Goal: Task Accomplishment & Management: Manage account settings

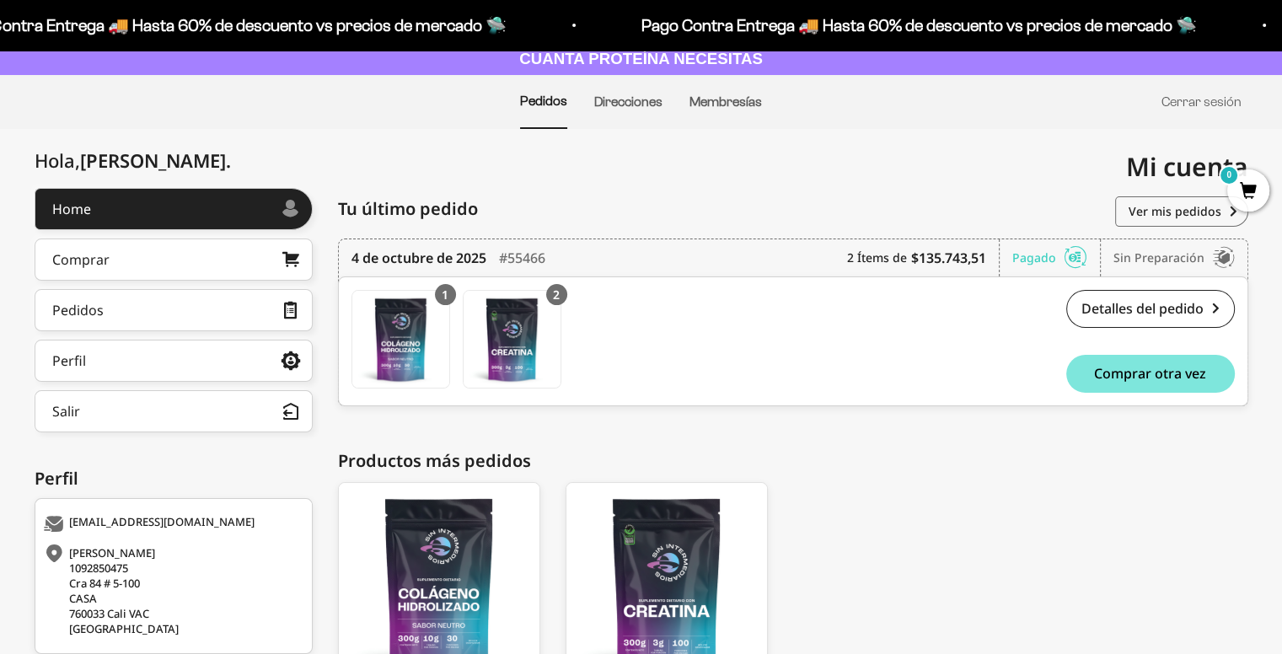
scroll to position [101, 0]
click at [1129, 311] on link "Detalles del pedido" at bounding box center [1151, 309] width 169 height 38
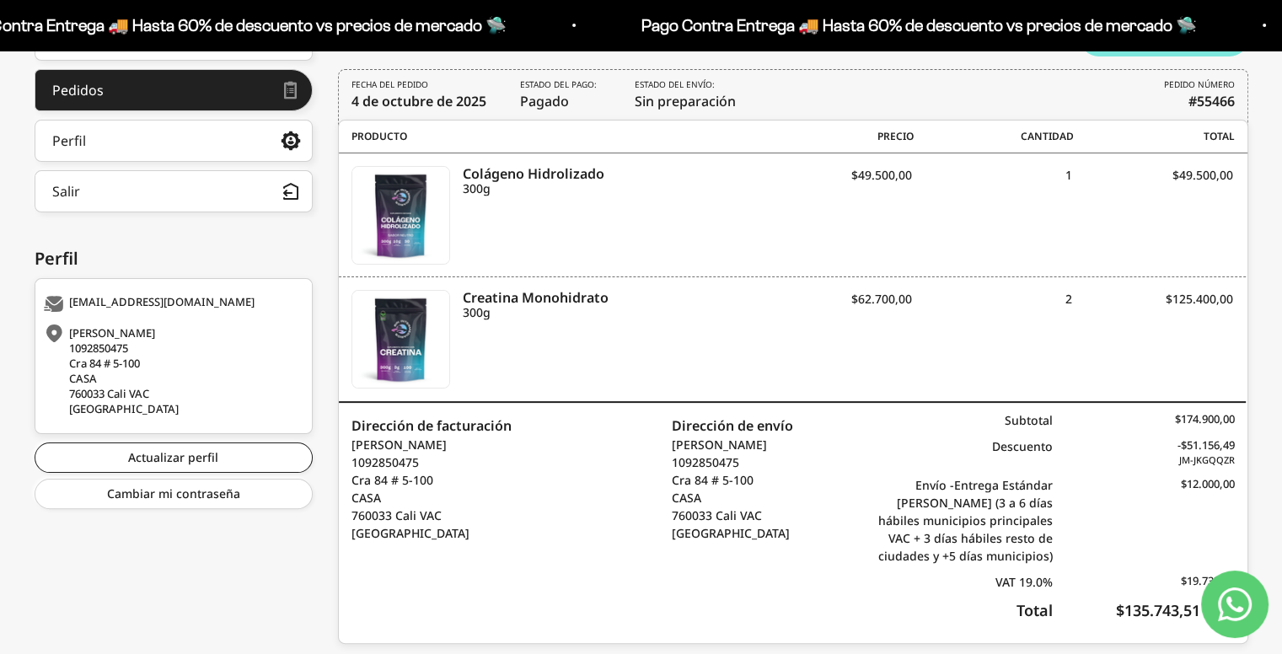
scroll to position [320, 0]
click at [216, 455] on link "Actualizar perfil" at bounding box center [174, 459] width 278 height 30
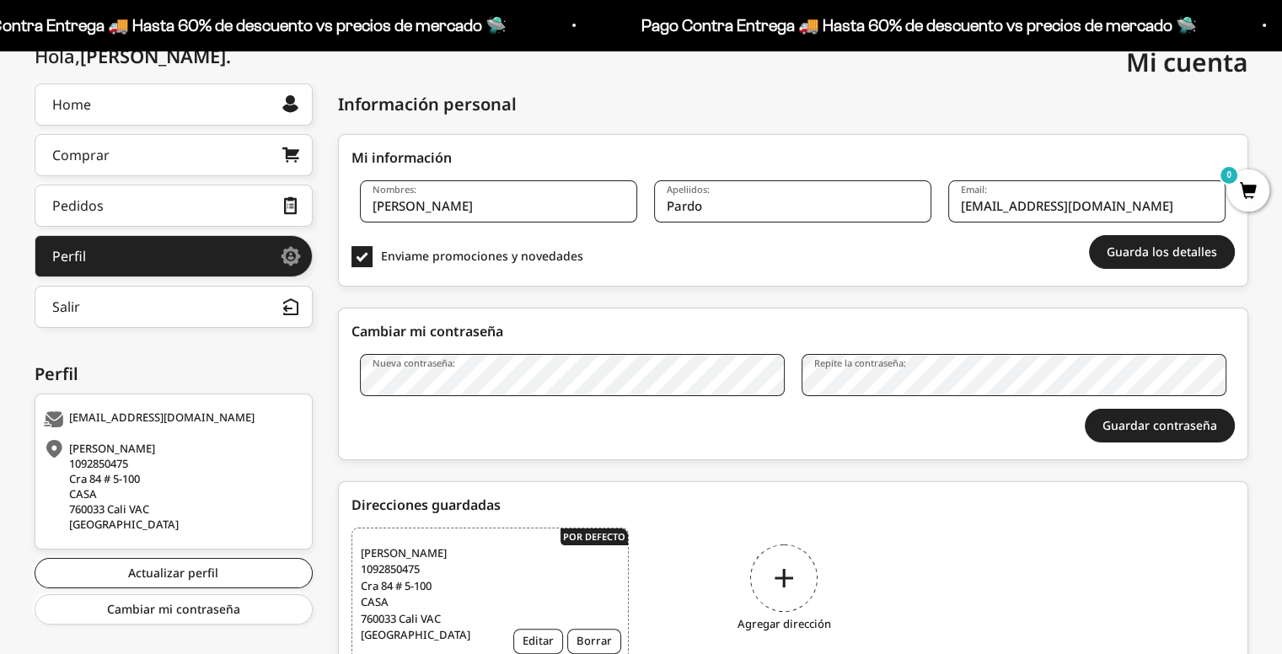
scroll to position [288, 0]
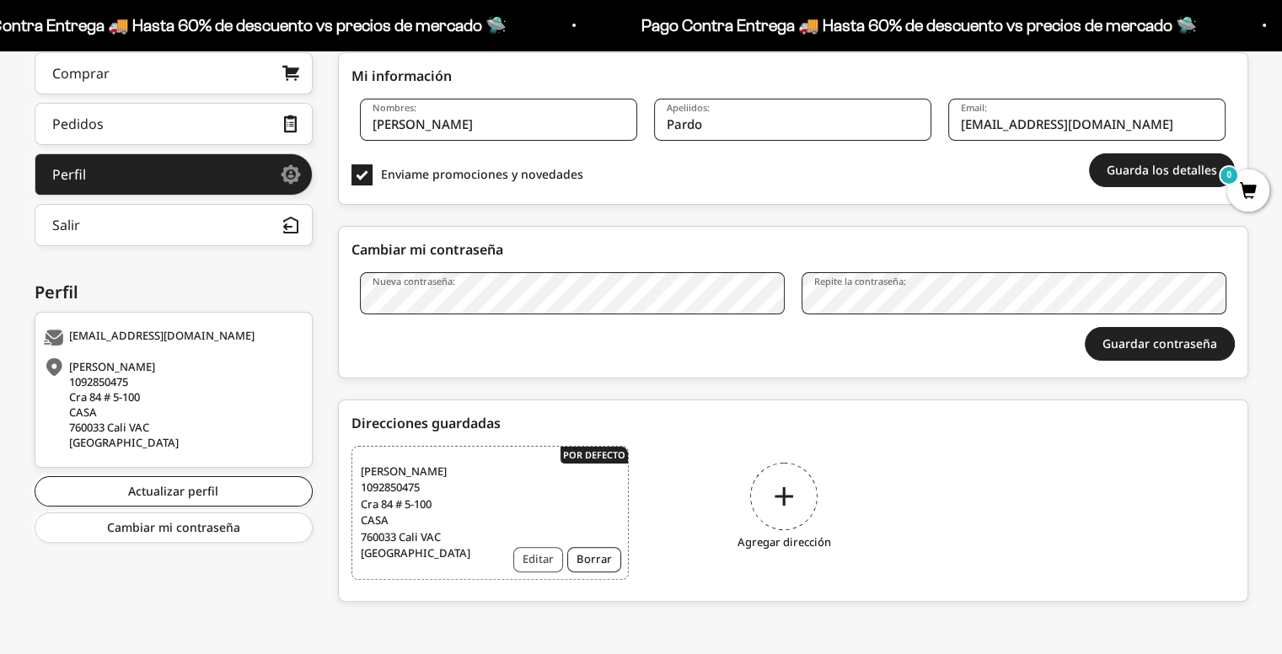
click at [543, 551] on button "Editar" at bounding box center [538, 559] width 50 height 25
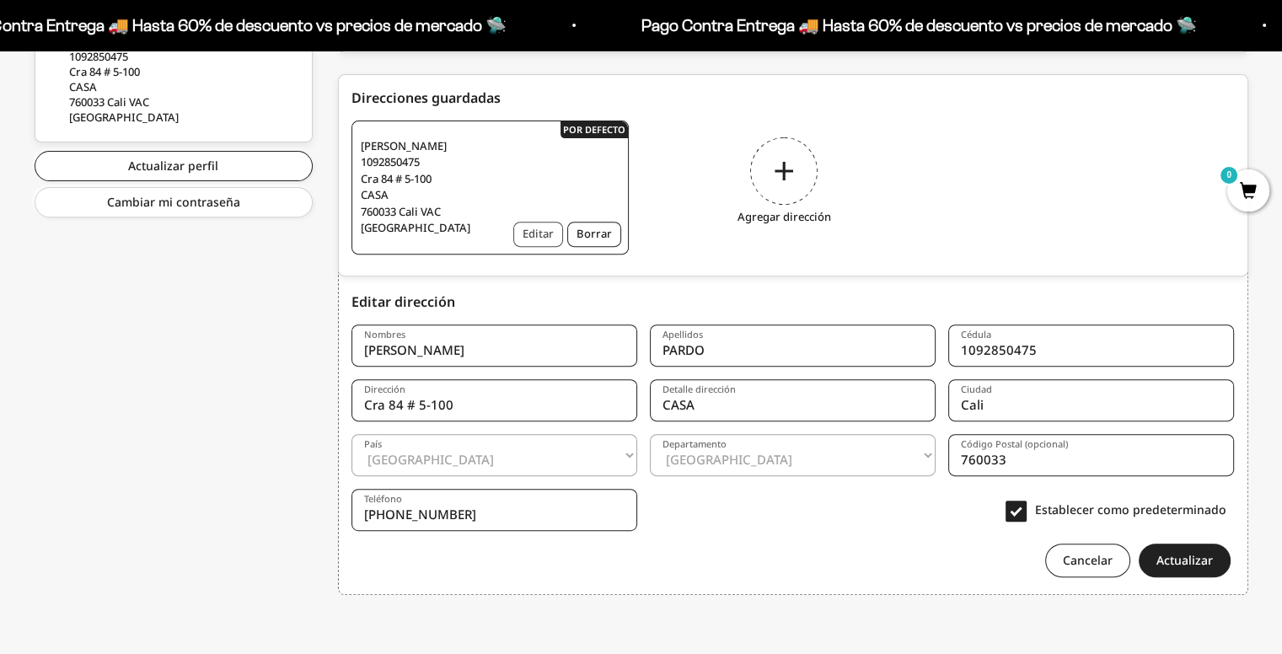
scroll to position [615, 0]
click at [752, 409] on input "CASA" at bounding box center [793, 399] width 286 height 42
type input "C"
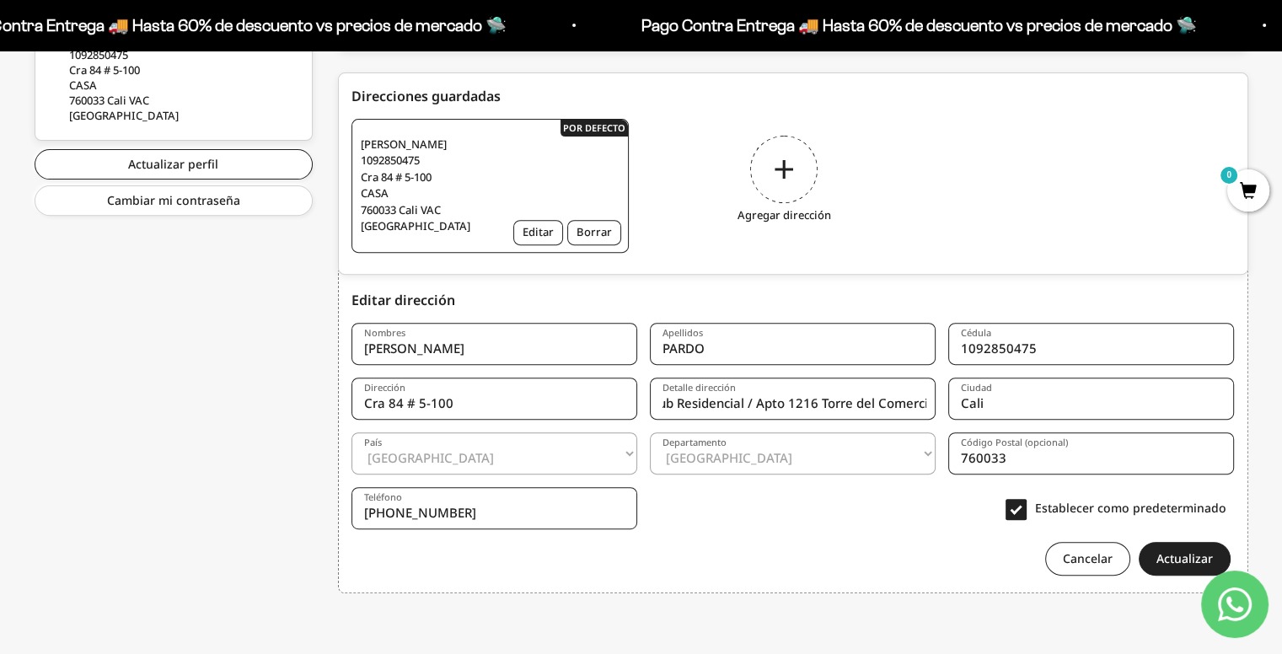
scroll to position [0, 96]
type input "Valdemoro Club Residencial / Apto 1216 Torre del Comercio"
click at [845, 489] on form "Nombres Nicolás Apellidos PARDO Cédula 1092850475 Dirección Cra 84 # 5-100 Deta…" at bounding box center [794, 443] width 884 height 266
click at [1177, 553] on button "Actualizar" at bounding box center [1185, 559] width 92 height 34
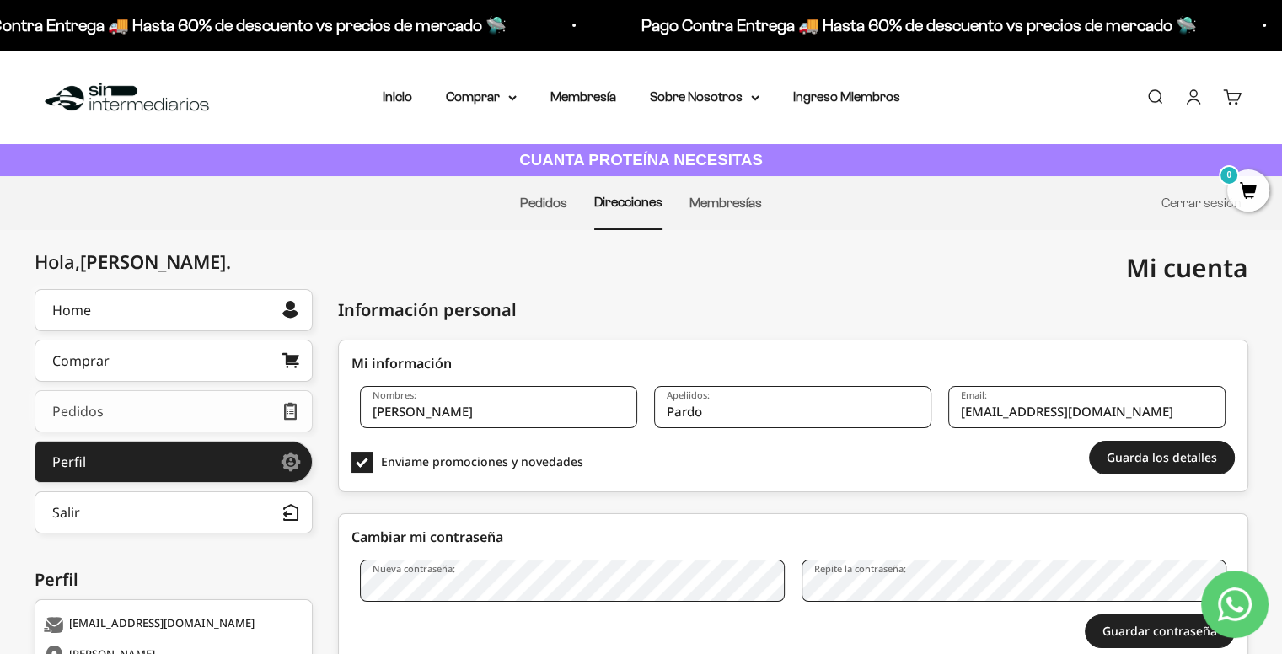
click at [233, 392] on link "Pedidos" at bounding box center [174, 411] width 278 height 42
click at [266, 406] on link "Pedidos" at bounding box center [174, 411] width 278 height 42
click at [538, 203] on link "Pedidos" at bounding box center [543, 203] width 47 height 14
click at [535, 199] on link "Pedidos" at bounding box center [543, 203] width 47 height 14
click at [109, 111] on img at bounding box center [126, 97] width 173 height 36
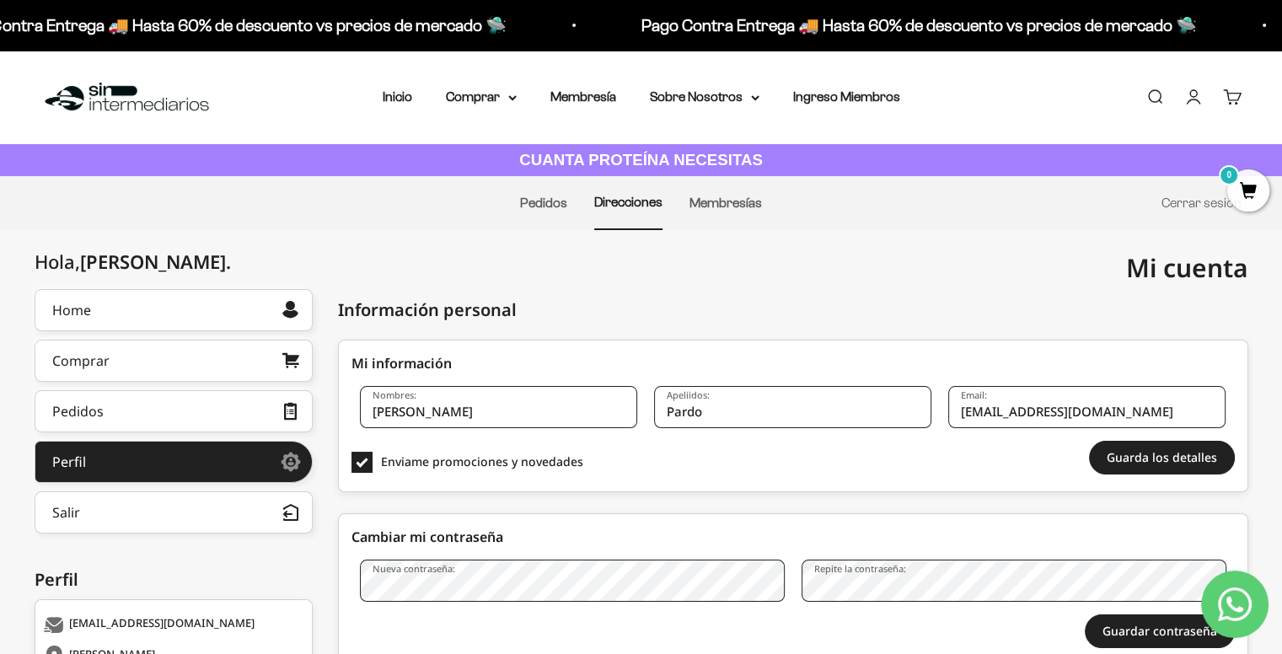
click at [811, 325] on div "Información personal" at bounding box center [793, 310] width 911 height 42
click at [716, 208] on link "Membresías" at bounding box center [726, 203] width 73 height 14
click at [164, 97] on img at bounding box center [126, 97] width 173 height 36
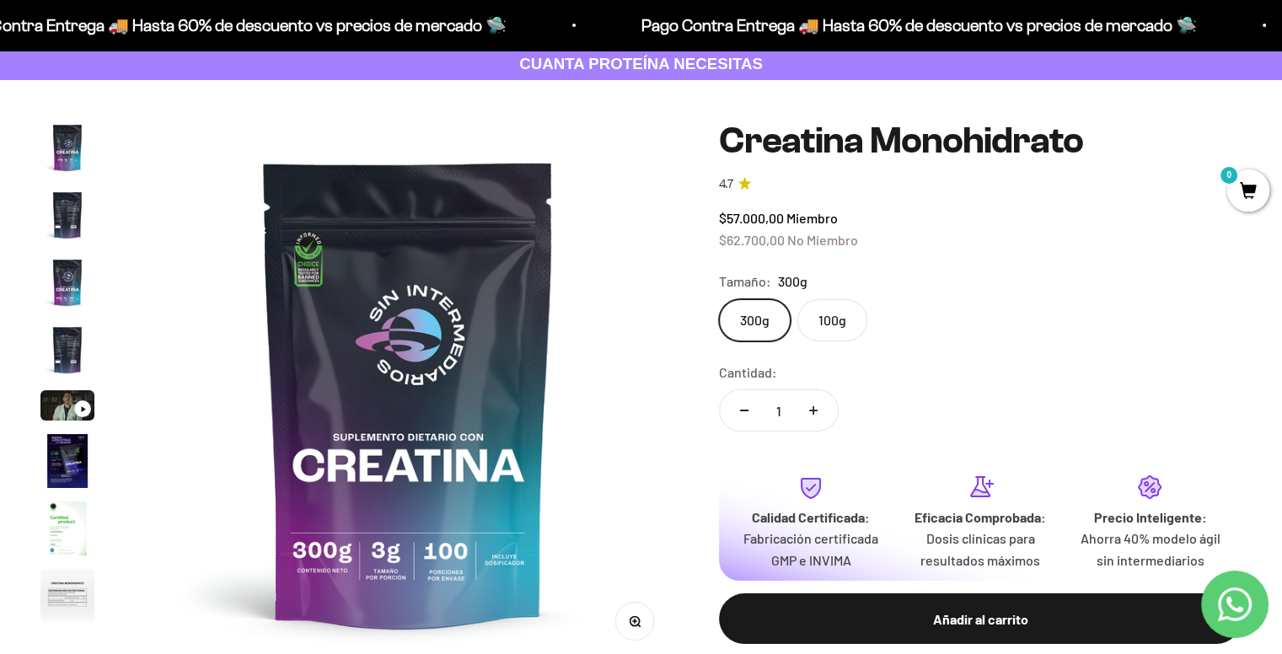
click at [76, 156] on img "Ir al artículo 1" at bounding box center [67, 148] width 54 height 54
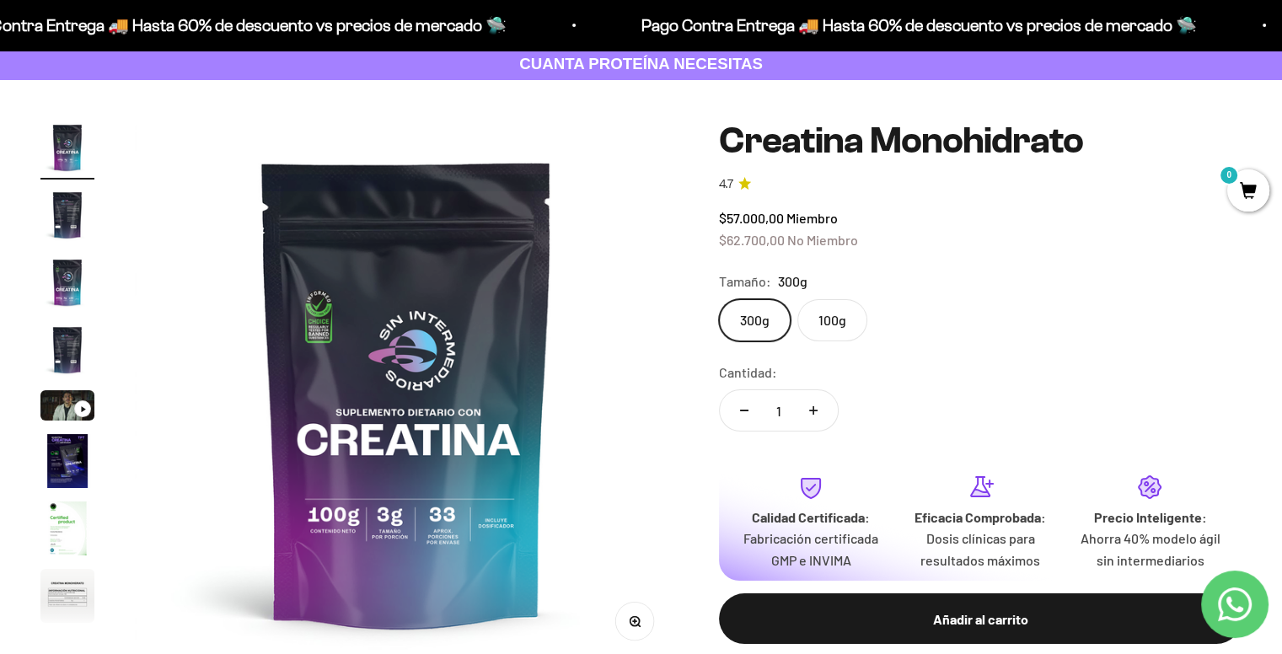
click at [64, 217] on img "Ir al artículo 2" at bounding box center [67, 215] width 54 height 54
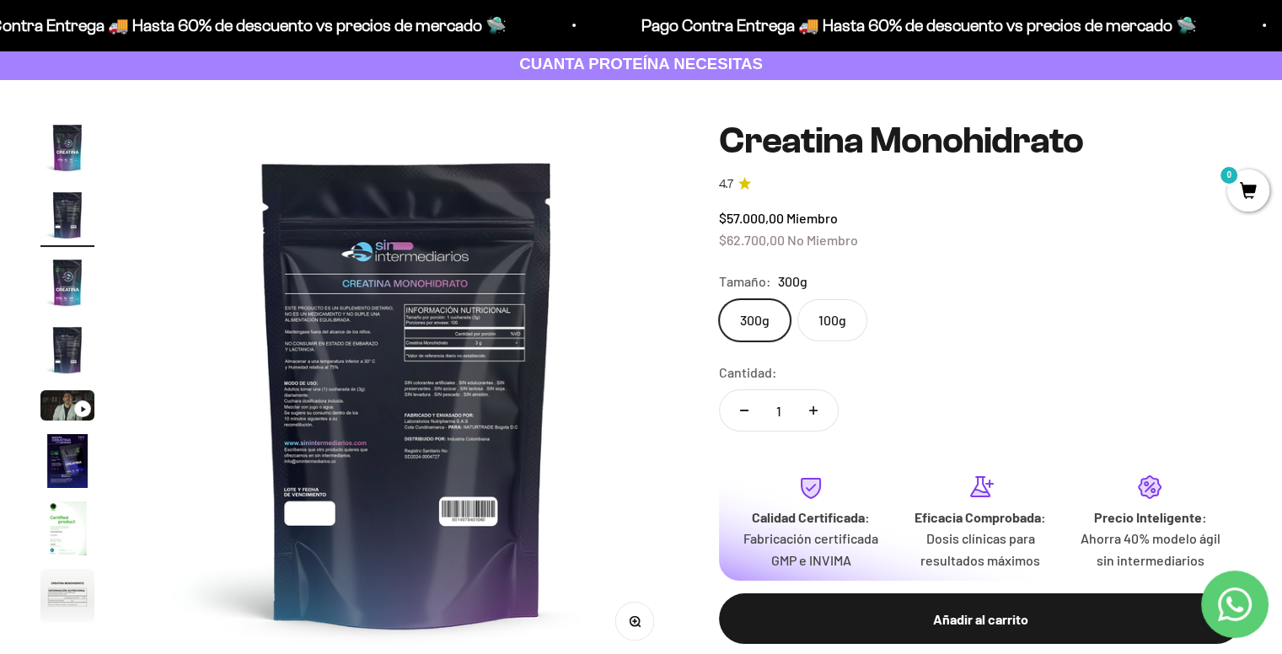
click at [69, 272] on img "Ir al artículo 3" at bounding box center [67, 282] width 54 height 54
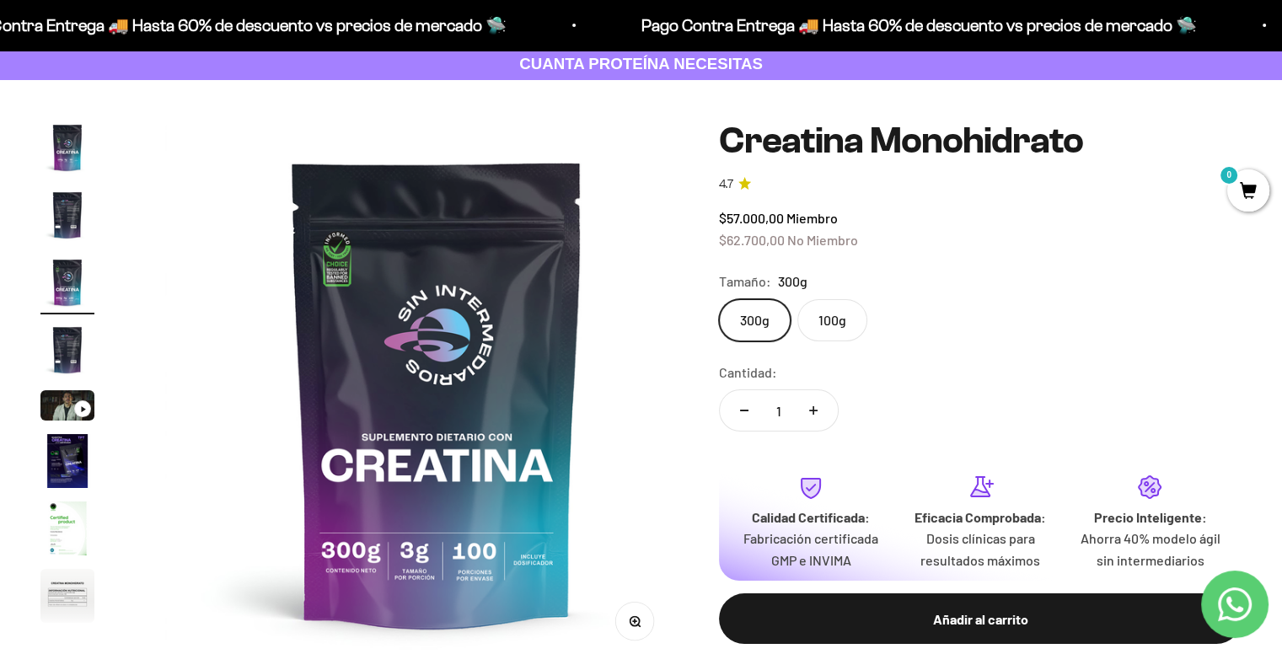
scroll to position [0, 1128]
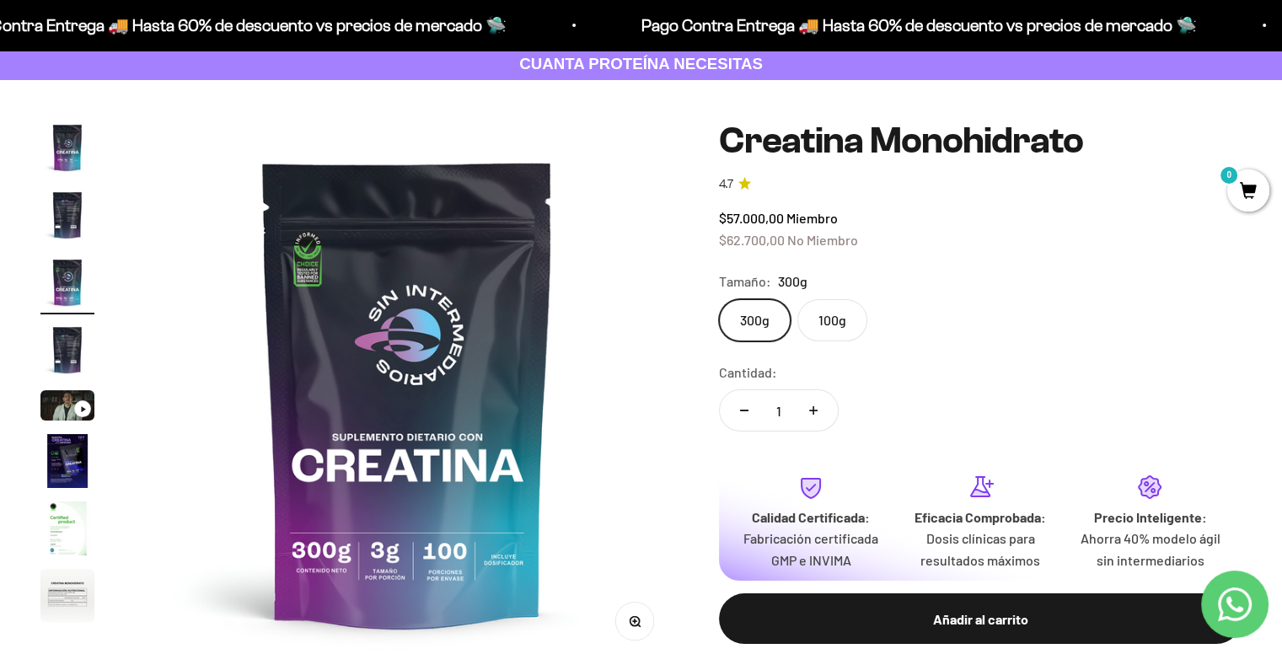
click at [81, 147] on img "Ir al artículo 1" at bounding box center [67, 148] width 54 height 54
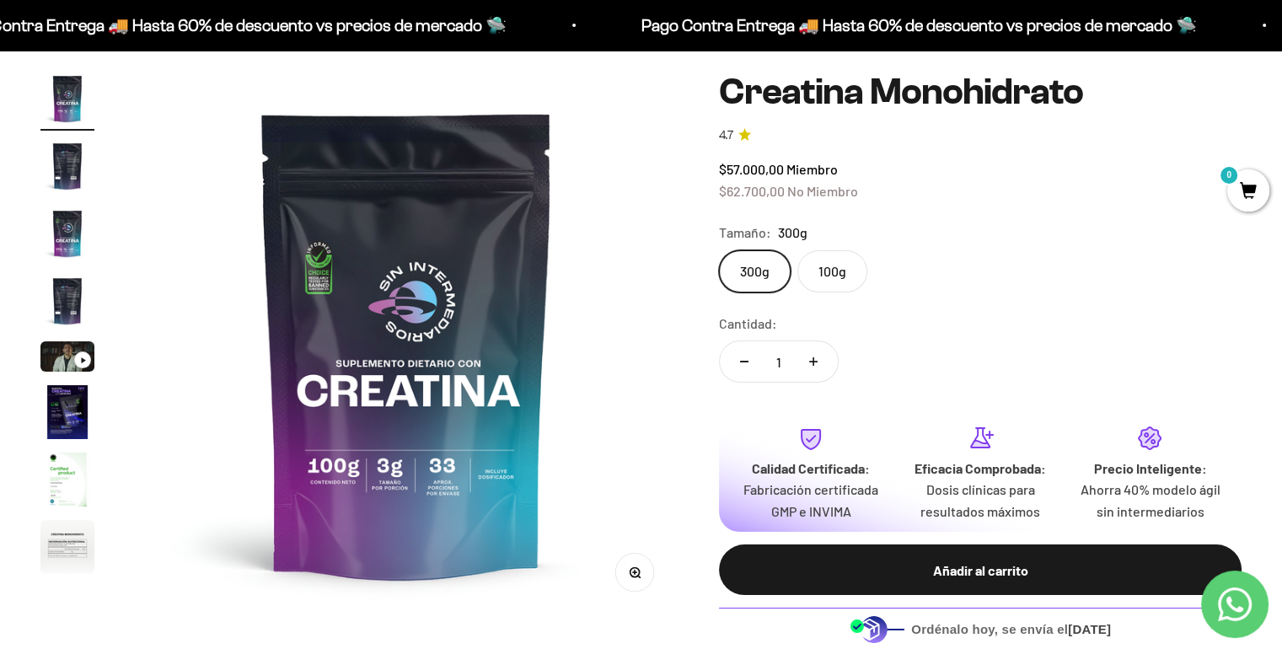
scroll to position [0, 0]
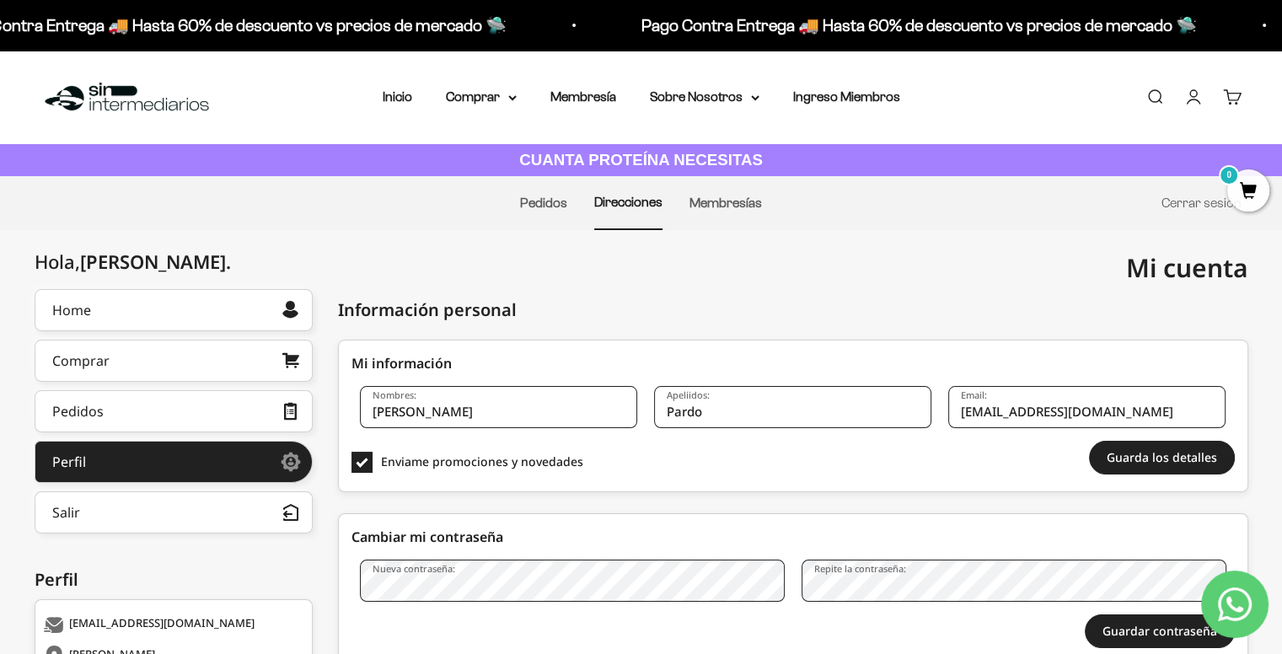
click at [99, 111] on img at bounding box center [126, 97] width 173 height 36
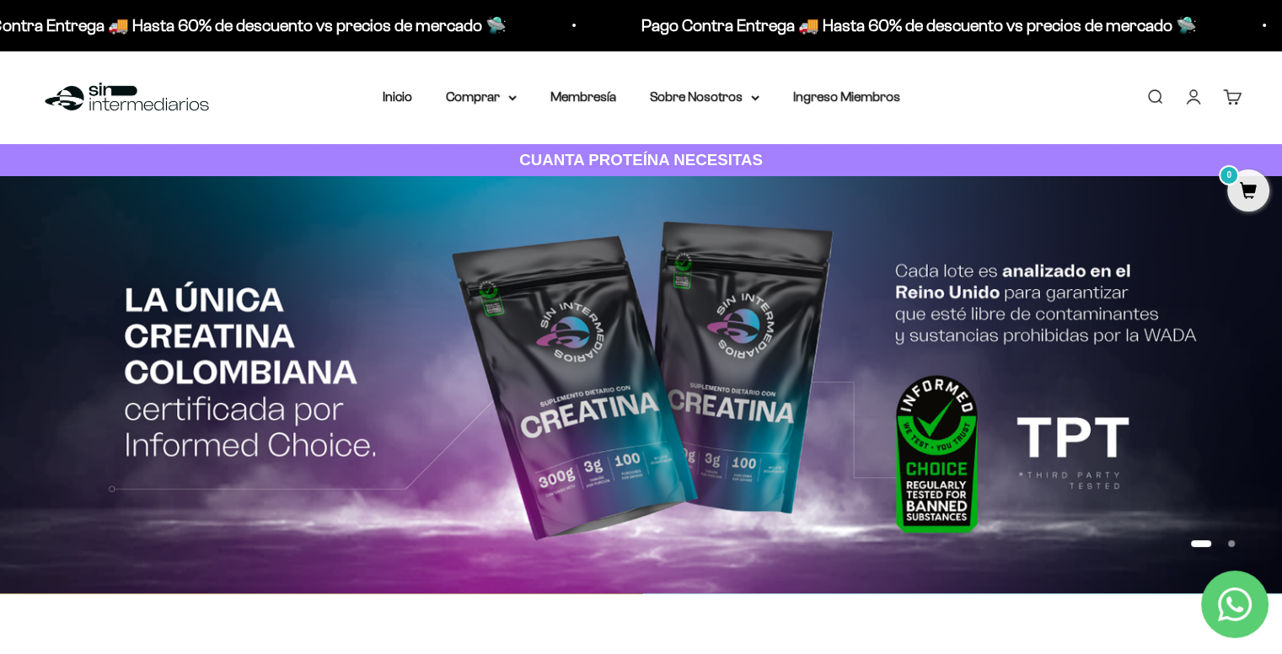
click at [1196, 95] on link "Cuenta" at bounding box center [1194, 97] width 19 height 19
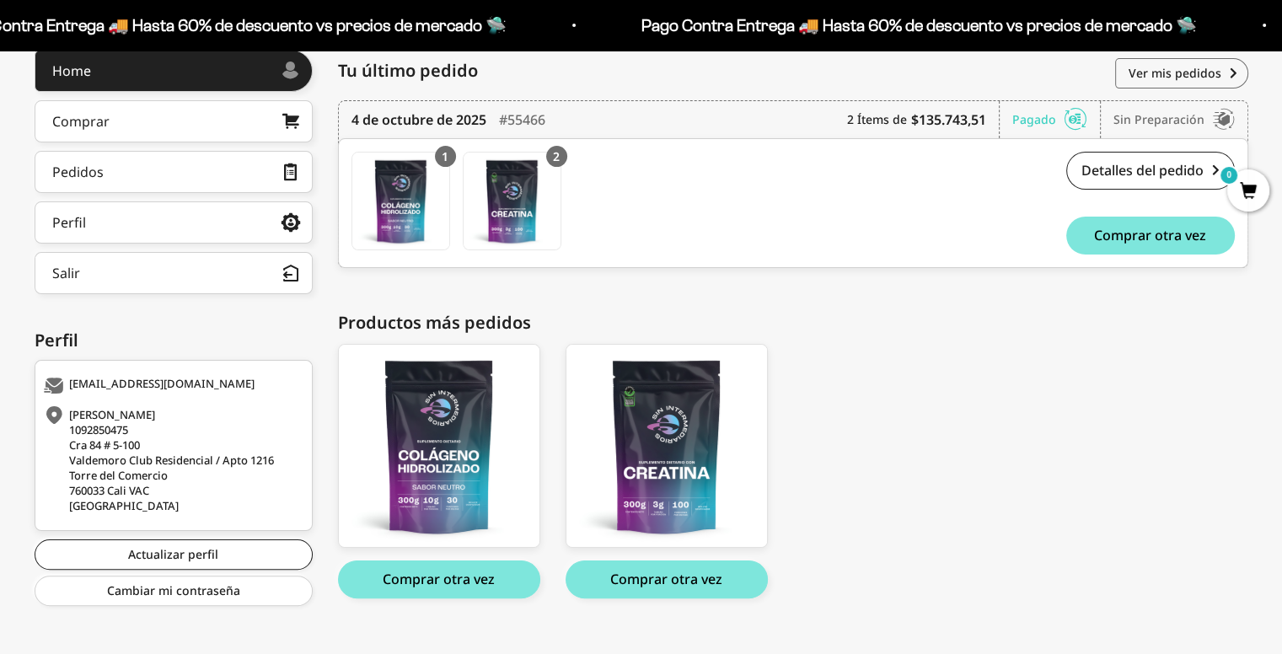
scroll to position [241, 0]
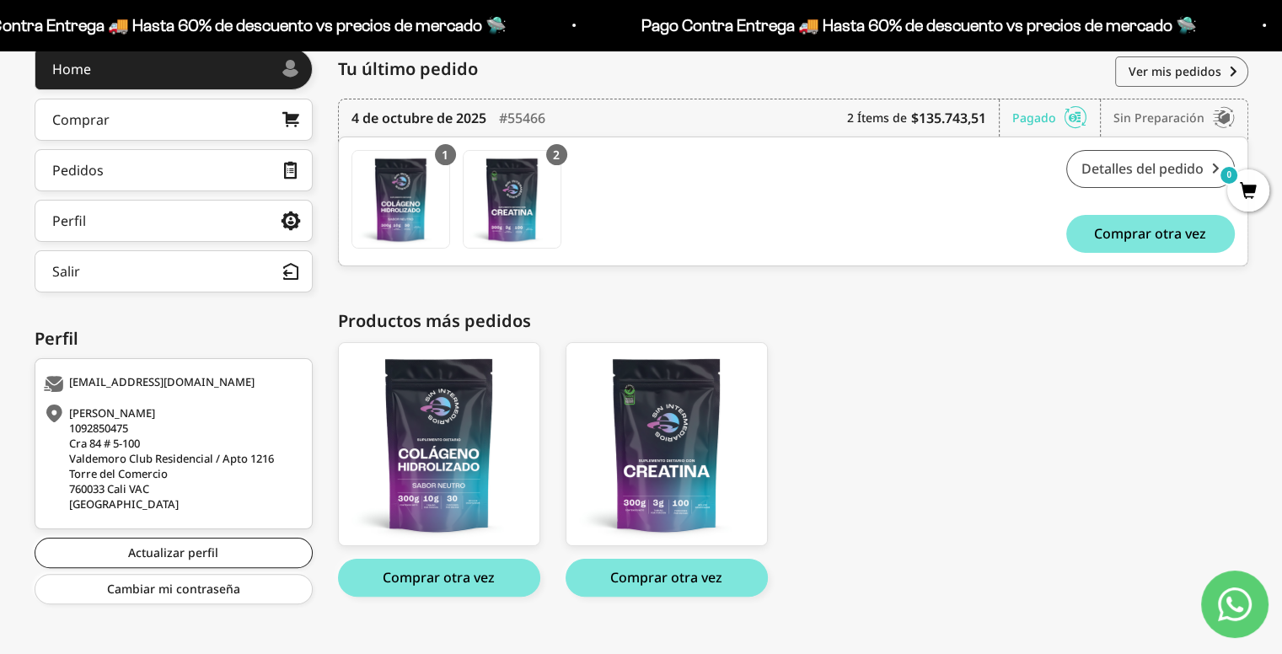
click at [1088, 167] on link "Detalles del pedido" at bounding box center [1151, 169] width 169 height 38
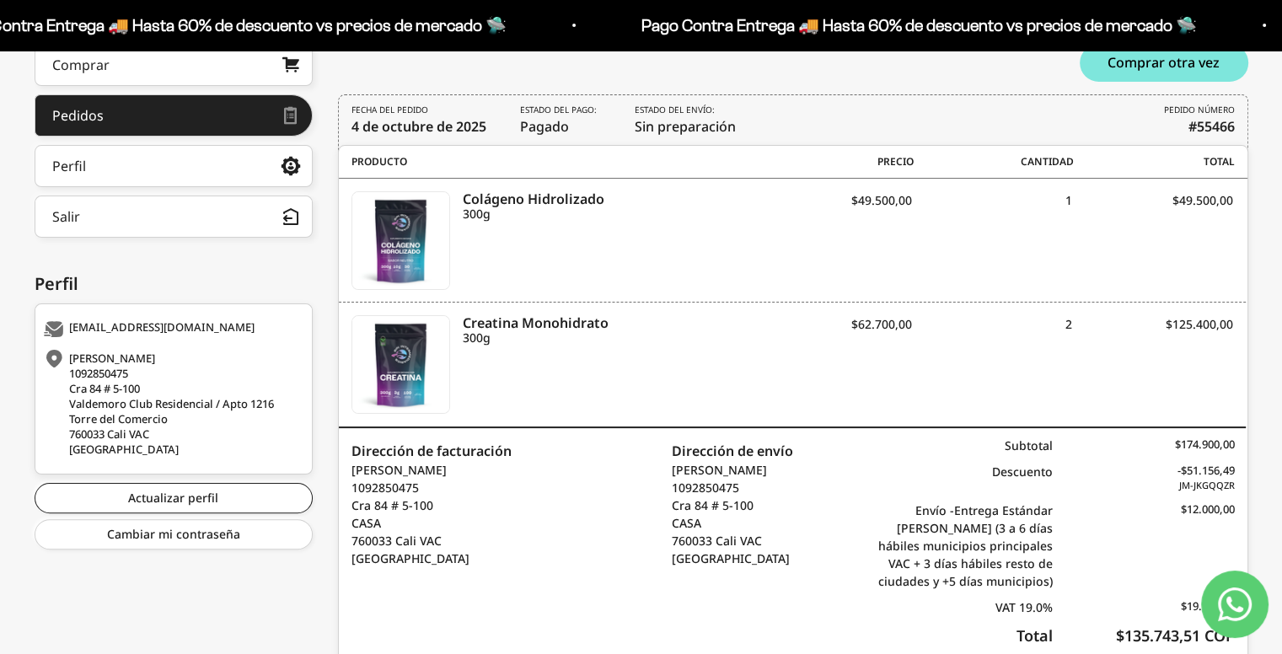
scroll to position [364, 0]
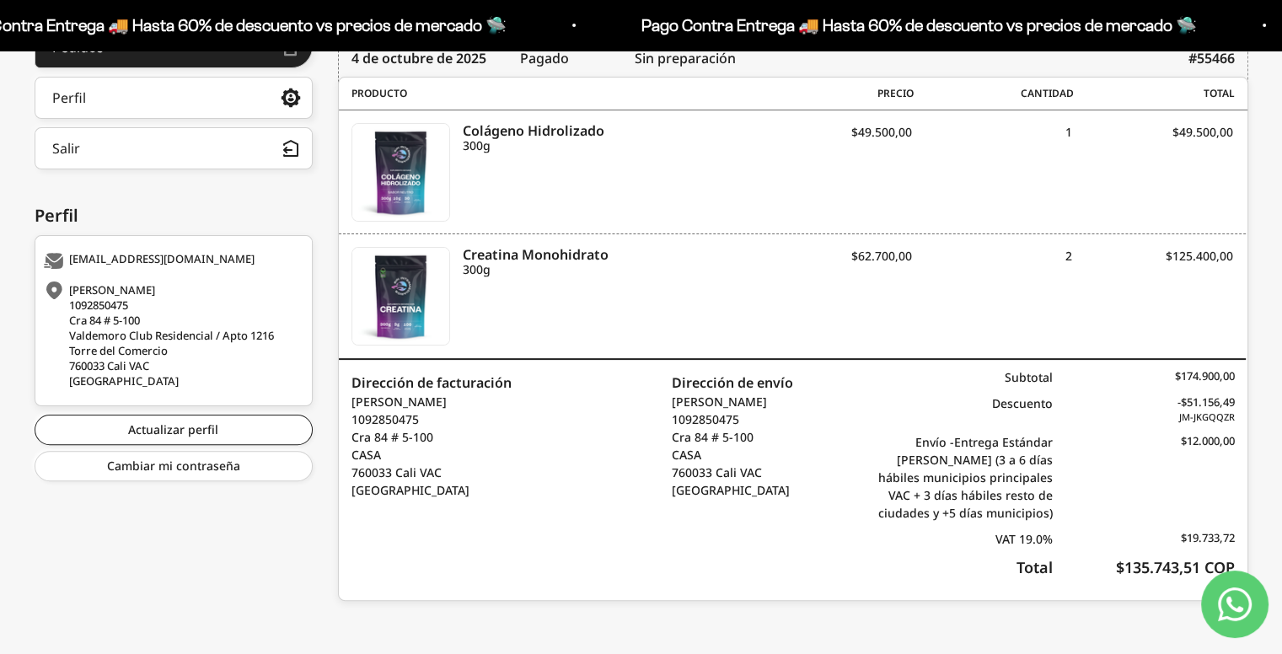
click at [723, 476] on p "Nicolás PARDO 1092850475 Cra 84 # 5-100 CASA 760033 Cali VAC Colombia" at bounding box center [732, 446] width 121 height 106
click at [633, 449] on div "Dirección de facturación Nicolás PARDO 1092850475 Cra 84 # 5-100 CASA 760033 Ca…" at bounding box center [566, 480] width 454 height 240
click at [442, 437] on p "Nicolás PARDO 1092850475 Cra 84 # 5-100 CASA 760033 Cali VAC Colombia" at bounding box center [432, 446] width 160 height 106
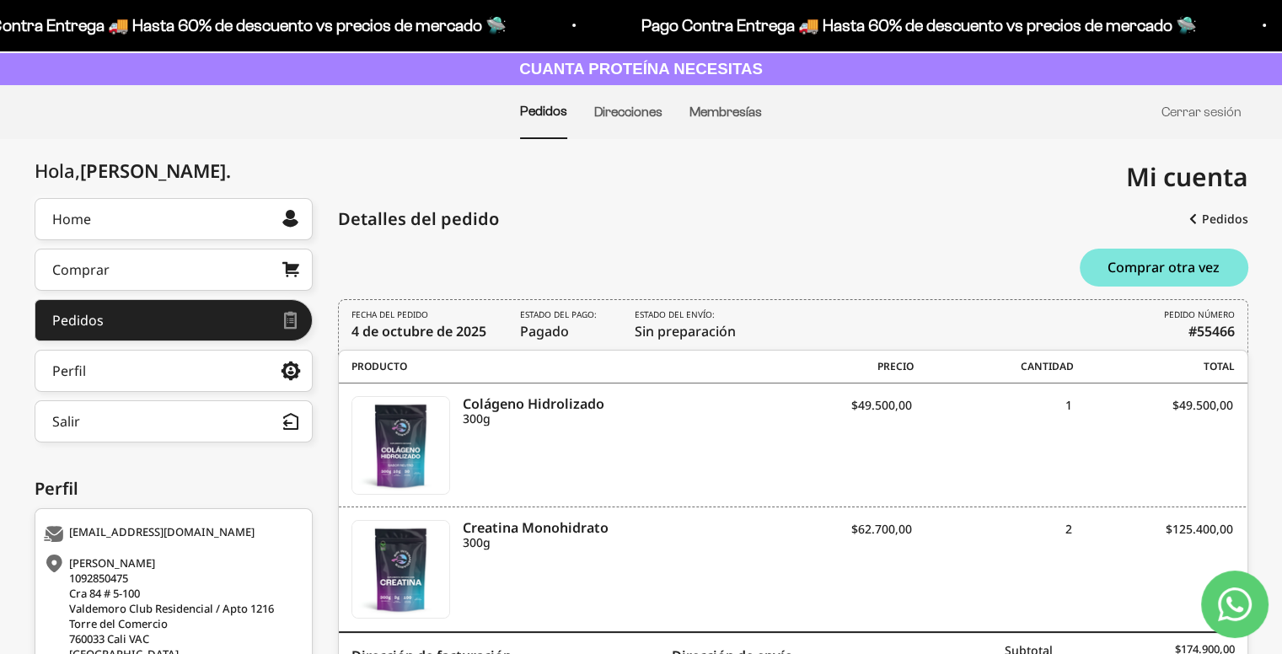
scroll to position [93, 0]
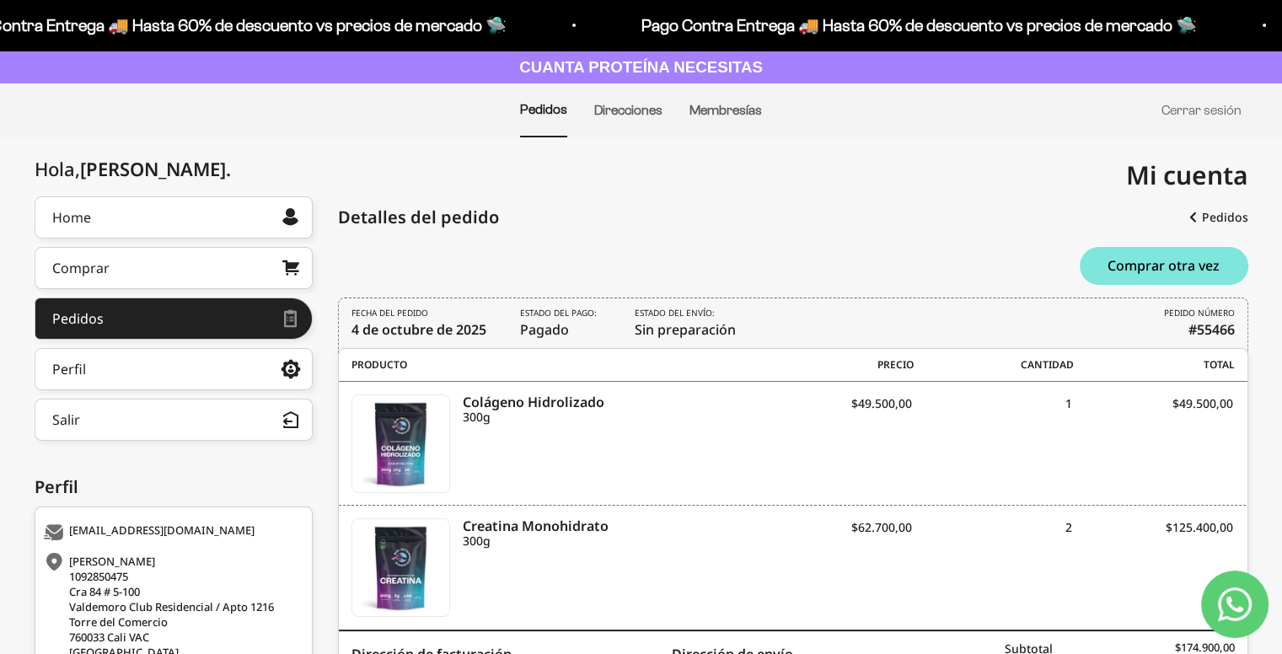
click at [685, 320] on span "Estado del envío: Sin preparación" at bounding box center [685, 323] width 101 height 33
click at [445, 331] on time "4 de octubre de 2025" at bounding box center [419, 329] width 135 height 19
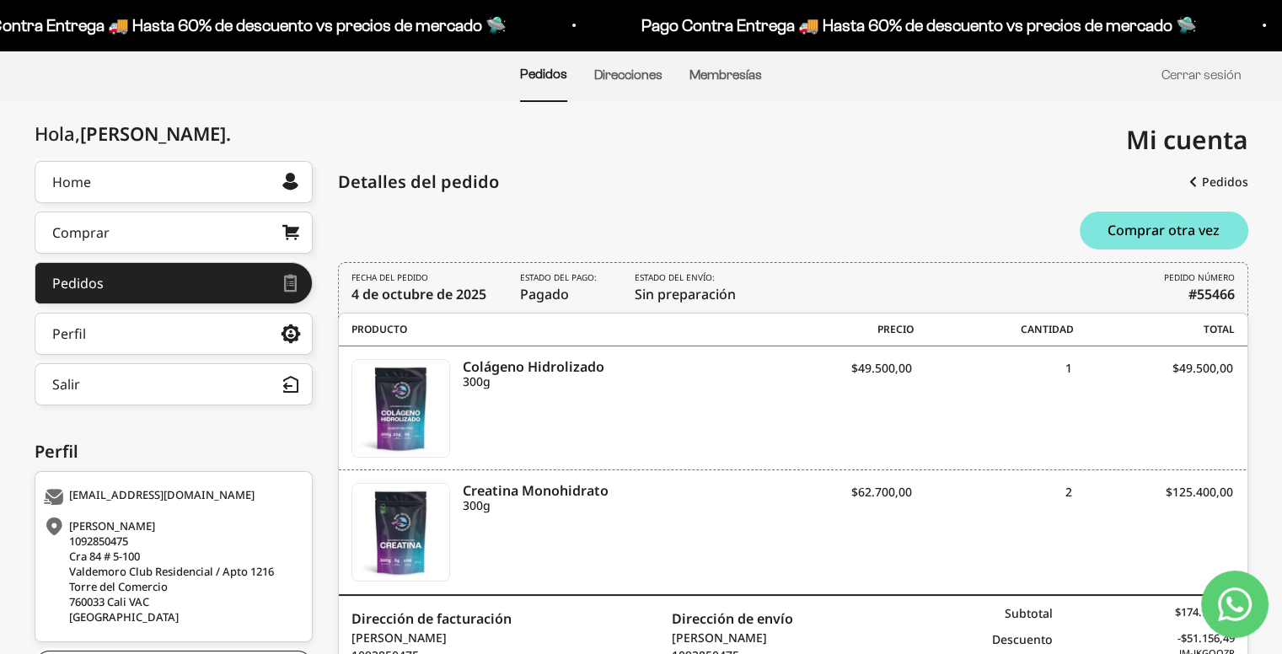
scroll to position [128, 0]
click at [728, 309] on div "FECHA DEL PEDIDO 4 de octubre de 2025 Estado del pago: Pagado Estado del envío:…" at bounding box center [793, 290] width 911 height 57
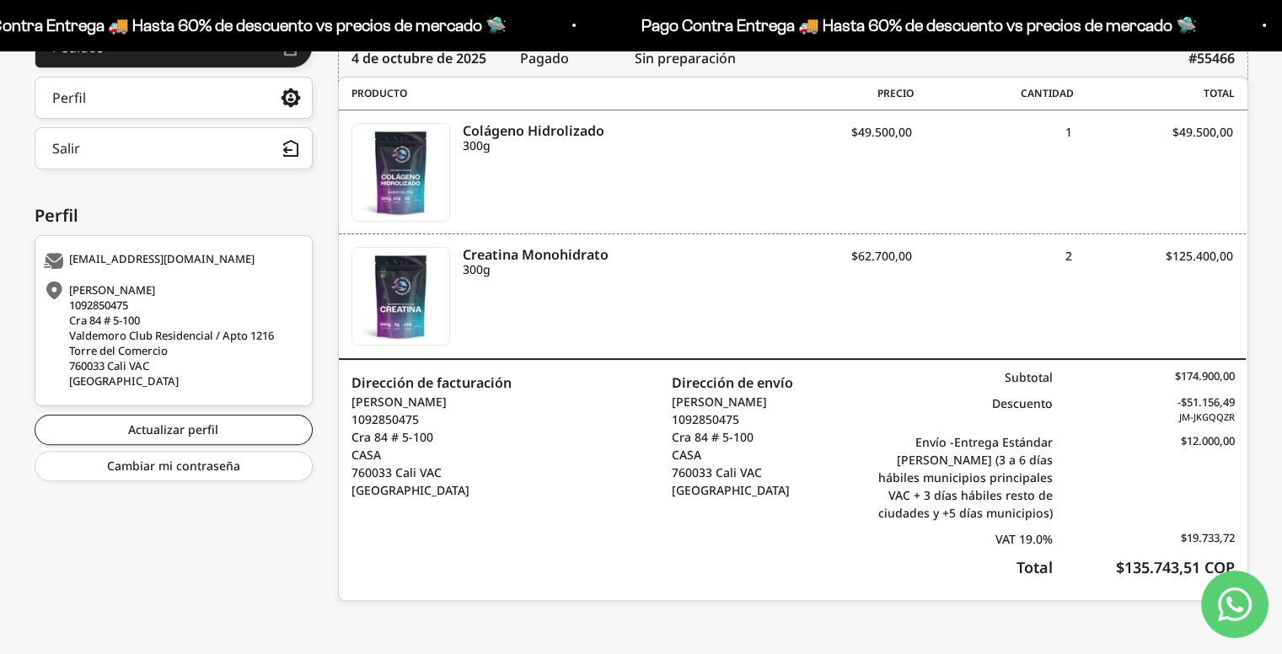
scroll to position [364, 0]
click at [686, 411] on p "Nicolás PARDO 1092850475 Cra 84 # 5-100 CASA 760033 Cali VAC Colombia" at bounding box center [732, 446] width 121 height 106
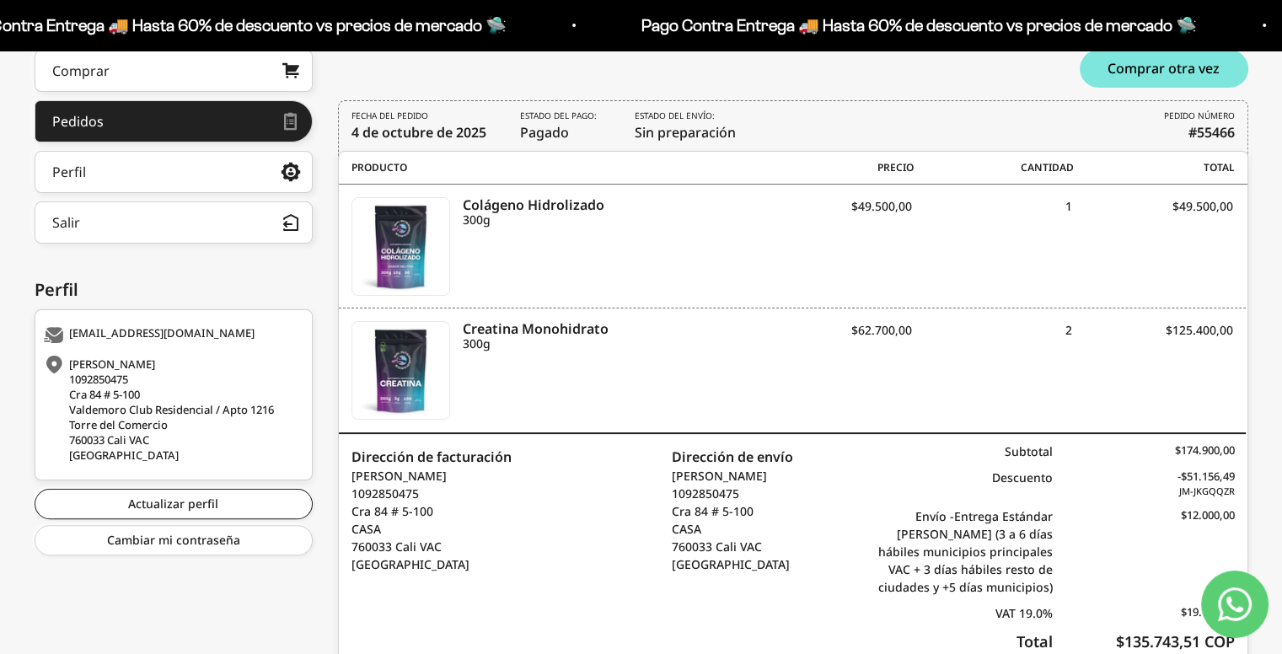
scroll to position [0, 0]
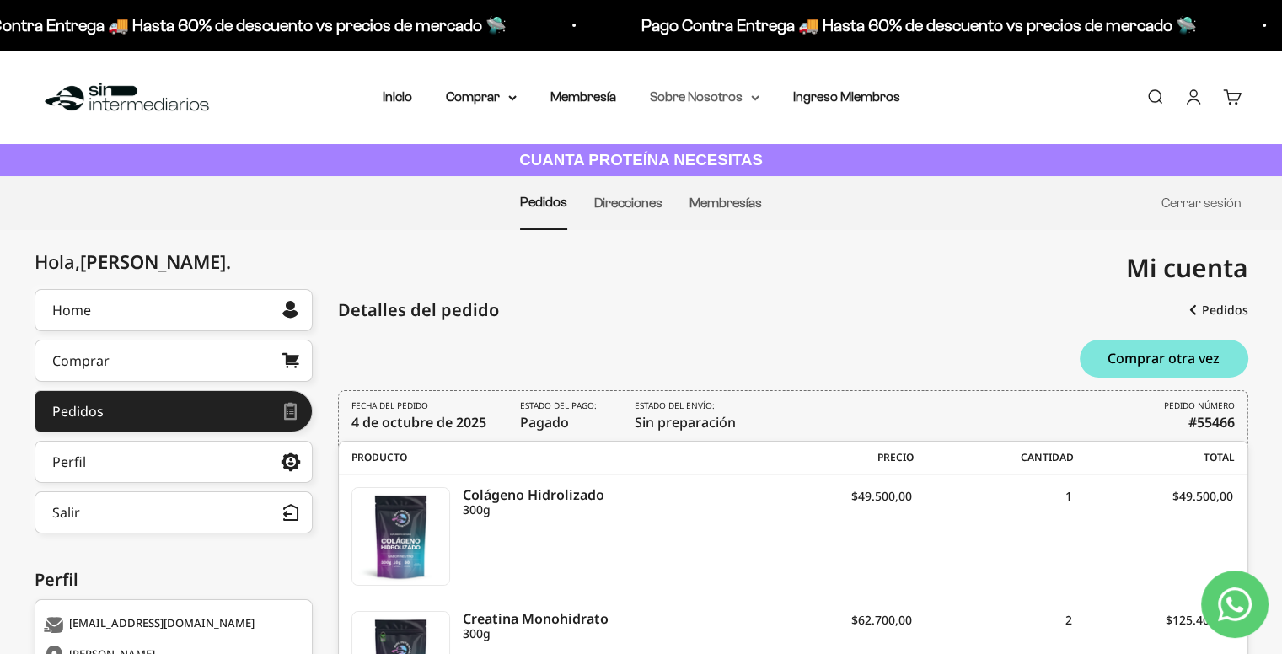
click at [745, 101] on summary "Sobre Nosotros" at bounding box center [705, 97] width 110 height 22
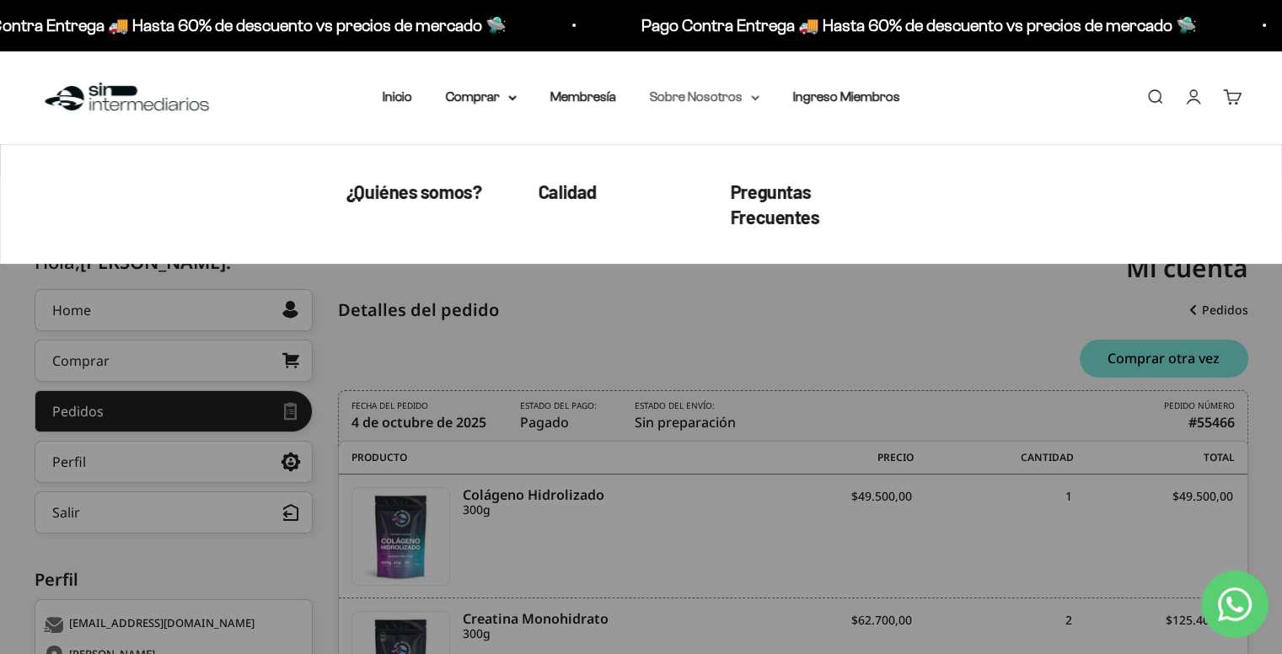
click at [735, 100] on summary "Sobre Nosotros" at bounding box center [705, 97] width 110 height 22
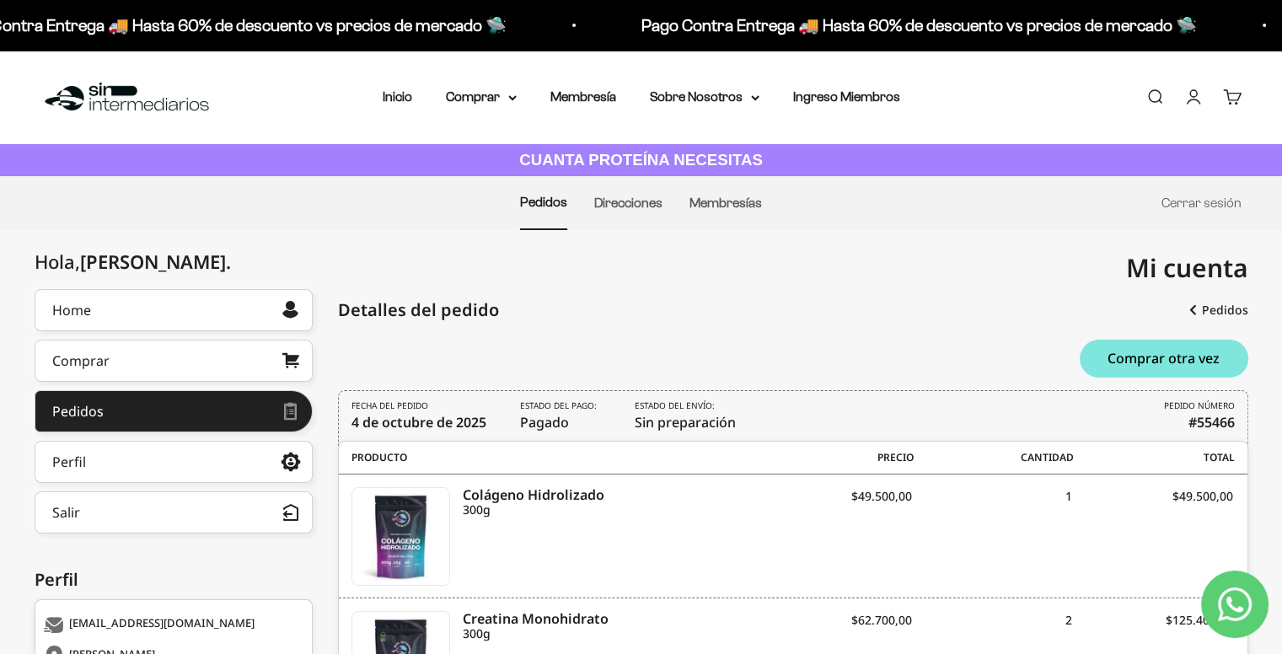
click at [522, 96] on nav "Inicio Comprar Proteínas Ver Todos Whey Iso Vegan" at bounding box center [642, 97] width 518 height 22
click at [519, 96] on nav "Inicio Comprar Proteínas Ver Todos Whey Iso Vegan" at bounding box center [642, 97] width 518 height 22
click at [504, 97] on summary "Comprar" at bounding box center [481, 97] width 71 height 22
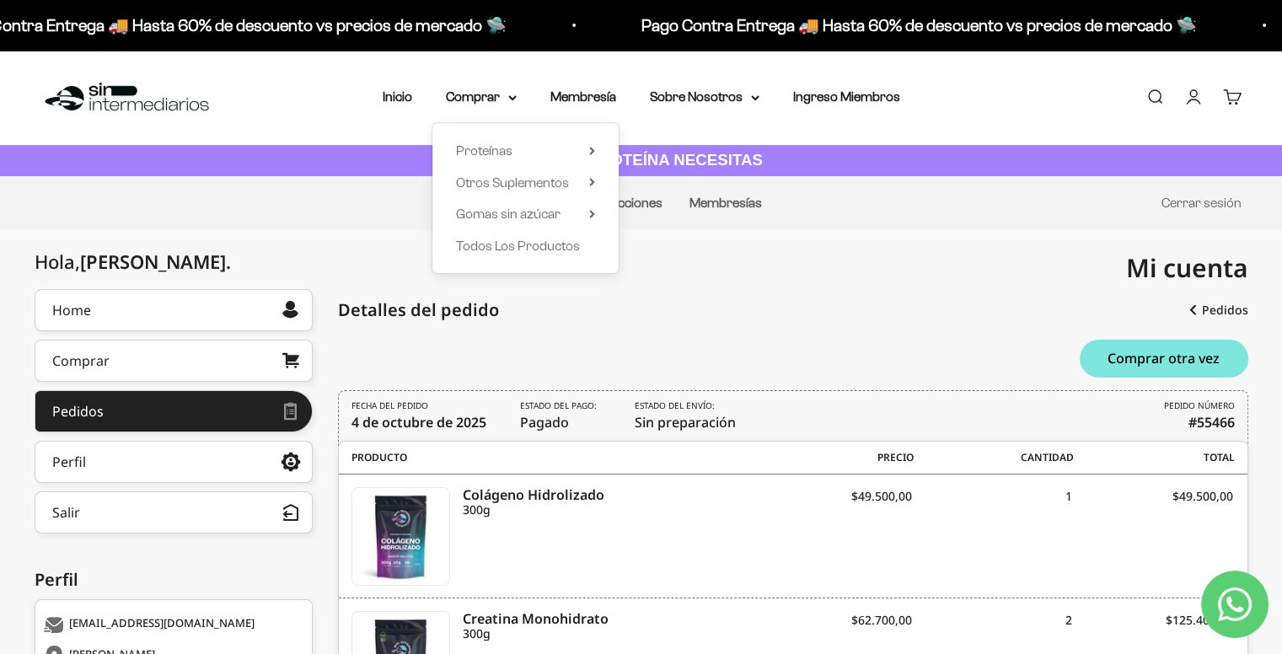
click at [747, 274] on div "Mi cuenta nic.pardo2004@gmail.com" at bounding box center [945, 268] width 607 height 76
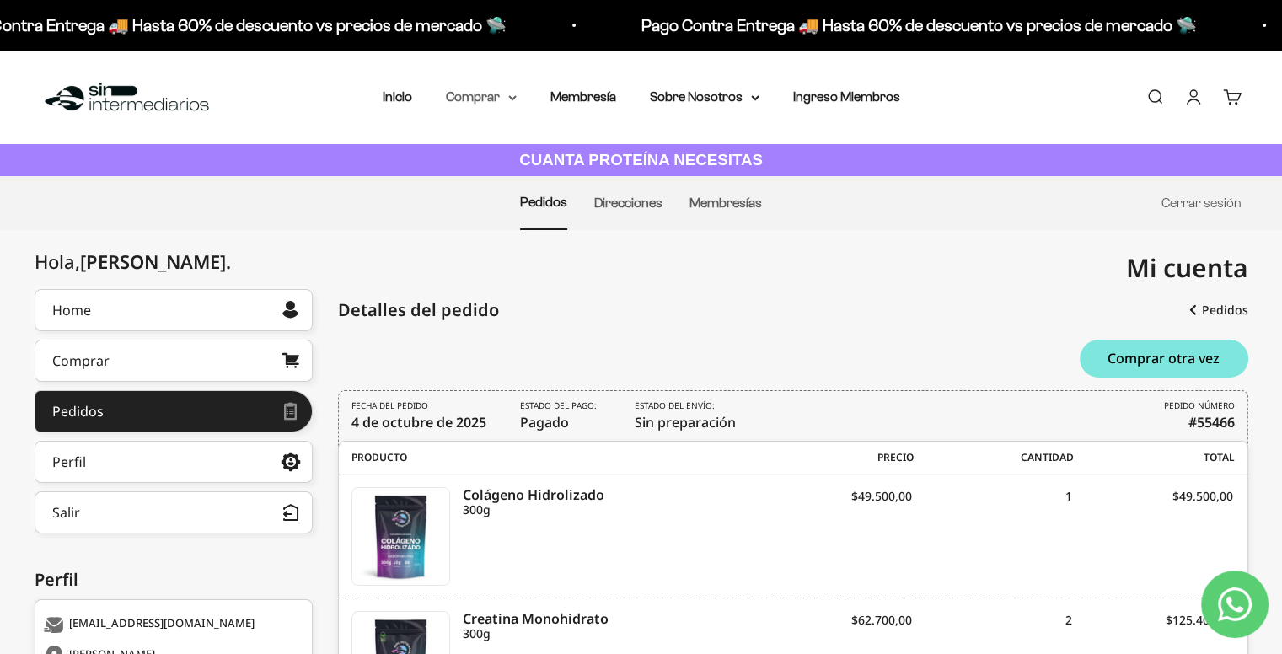
click at [503, 102] on summary "Comprar" at bounding box center [481, 97] width 71 height 22
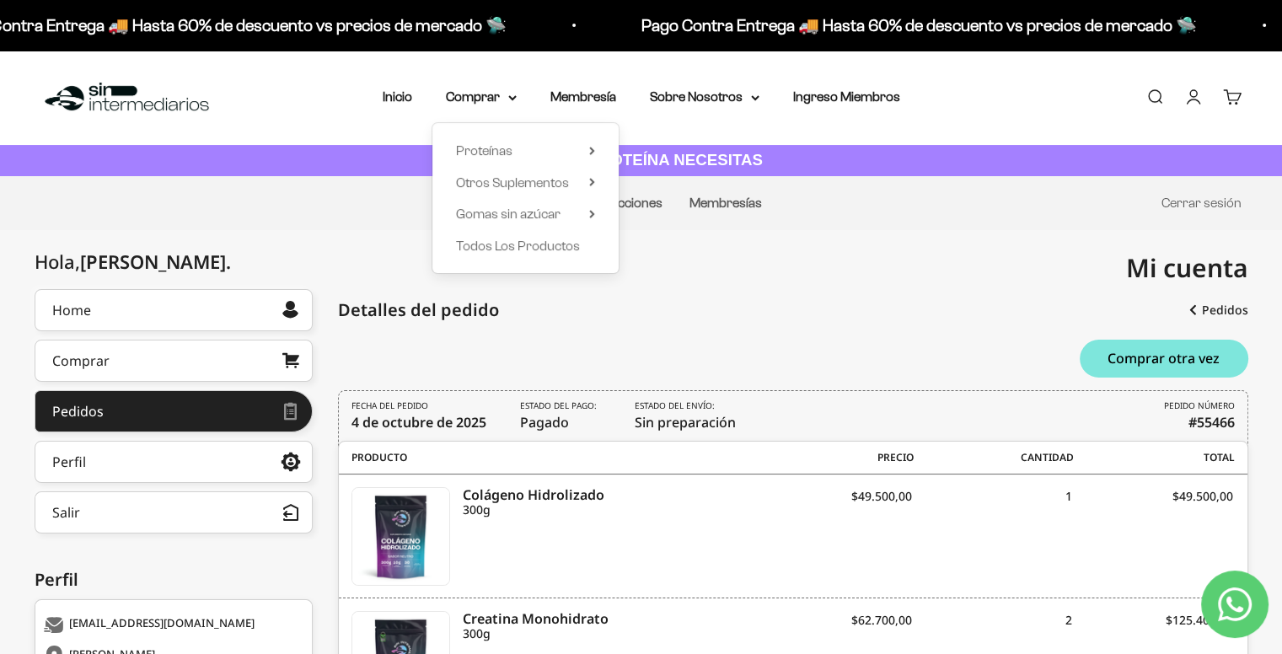
click at [715, 320] on div "Detalles del pedido" at bounding box center [793, 310] width 911 height 42
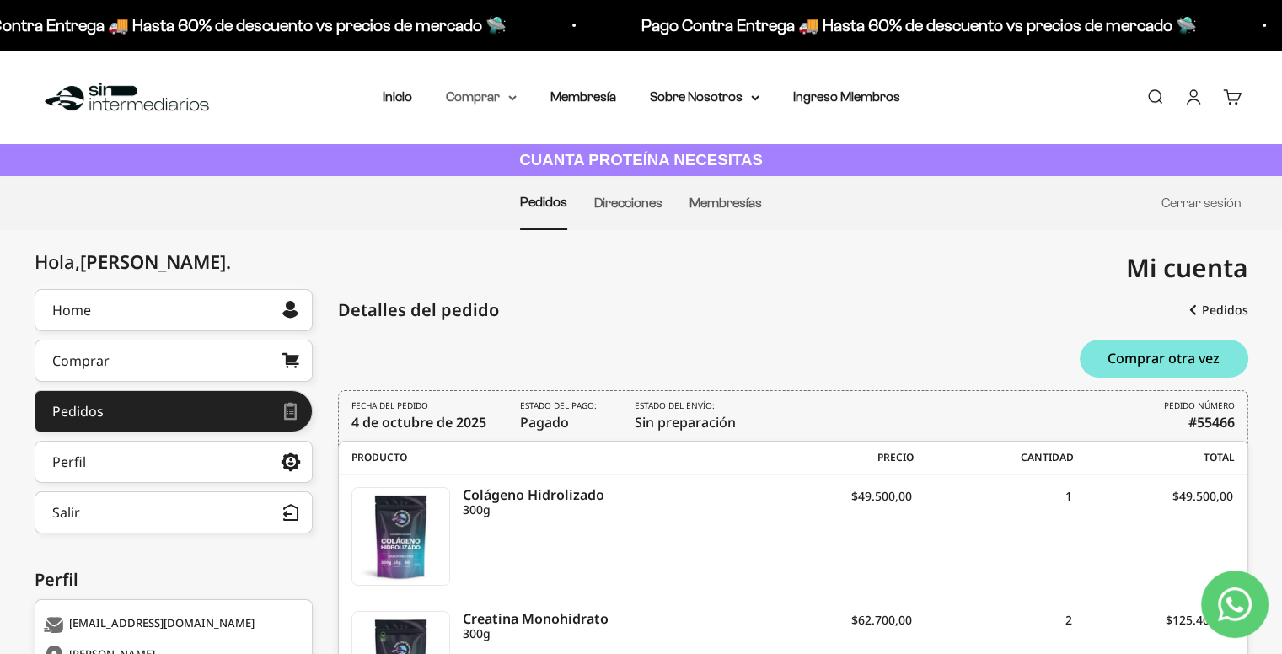
click at [490, 92] on summary "Comprar" at bounding box center [481, 97] width 71 height 22
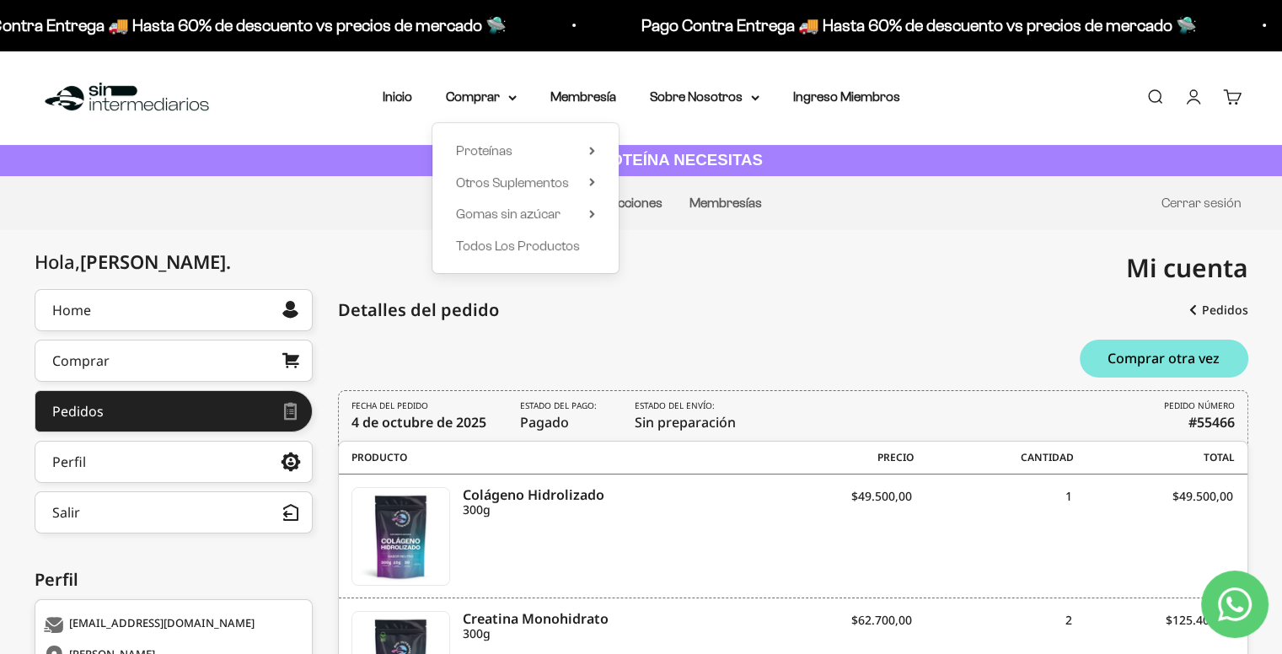
click at [697, 240] on div "Mi cuenta nic.pardo2004@gmail.com" at bounding box center [945, 268] width 607 height 76
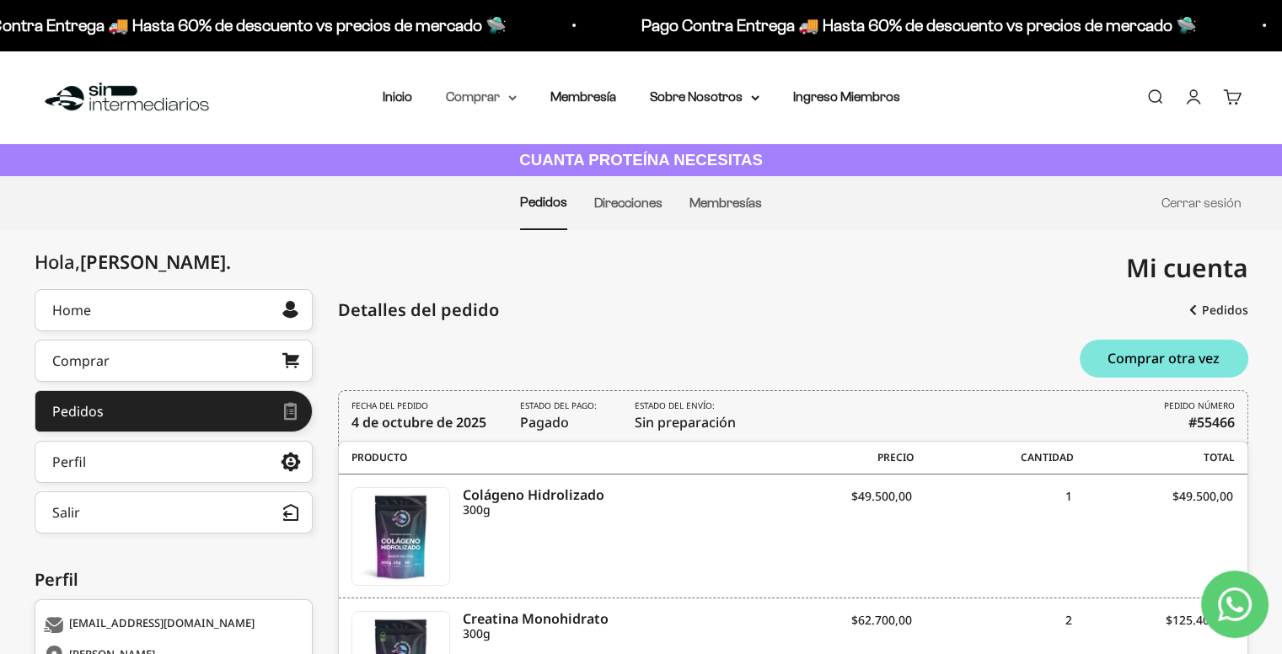
click at [500, 101] on summary "Comprar" at bounding box center [481, 97] width 71 height 22
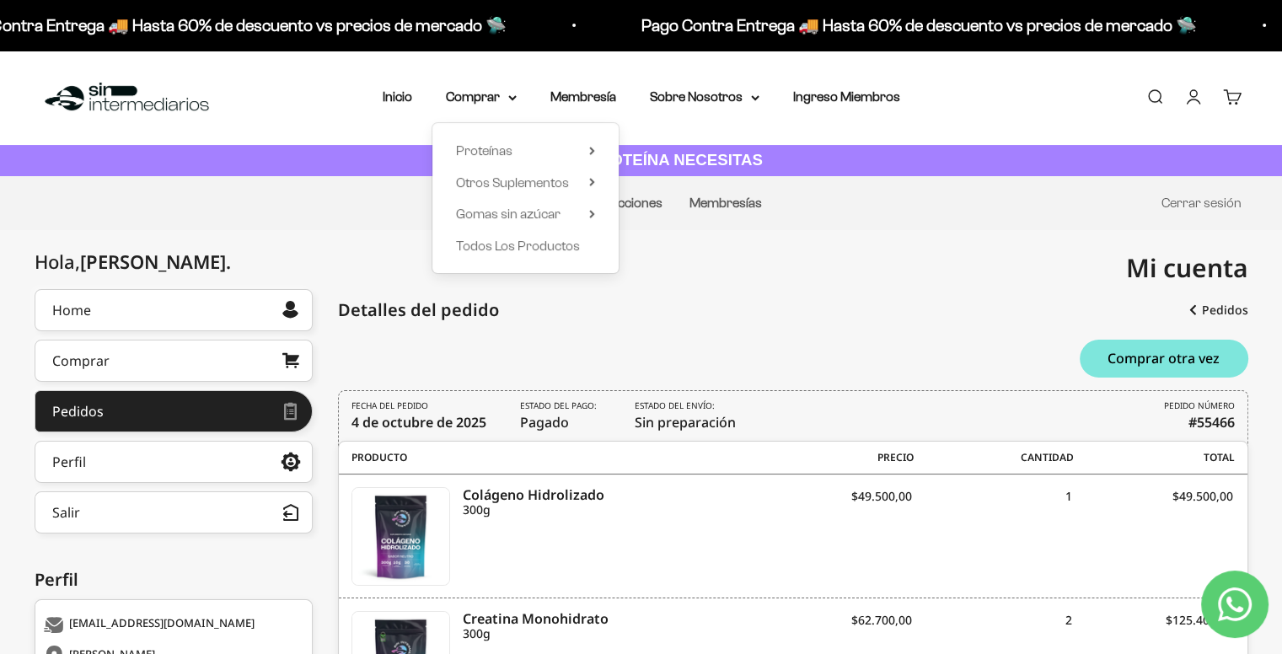
click at [778, 251] on div "Mi cuenta nic.pardo2004@gmail.com" at bounding box center [945, 268] width 607 height 76
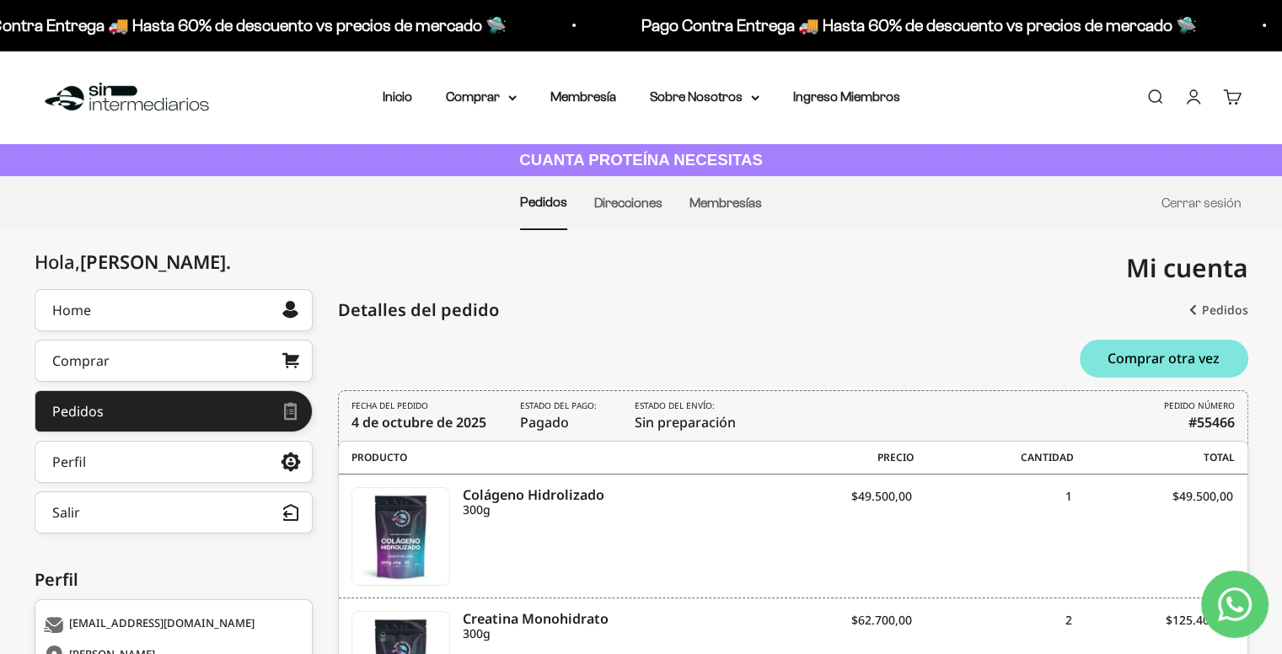
click at [1204, 315] on link "Pedidos" at bounding box center [1219, 310] width 59 height 30
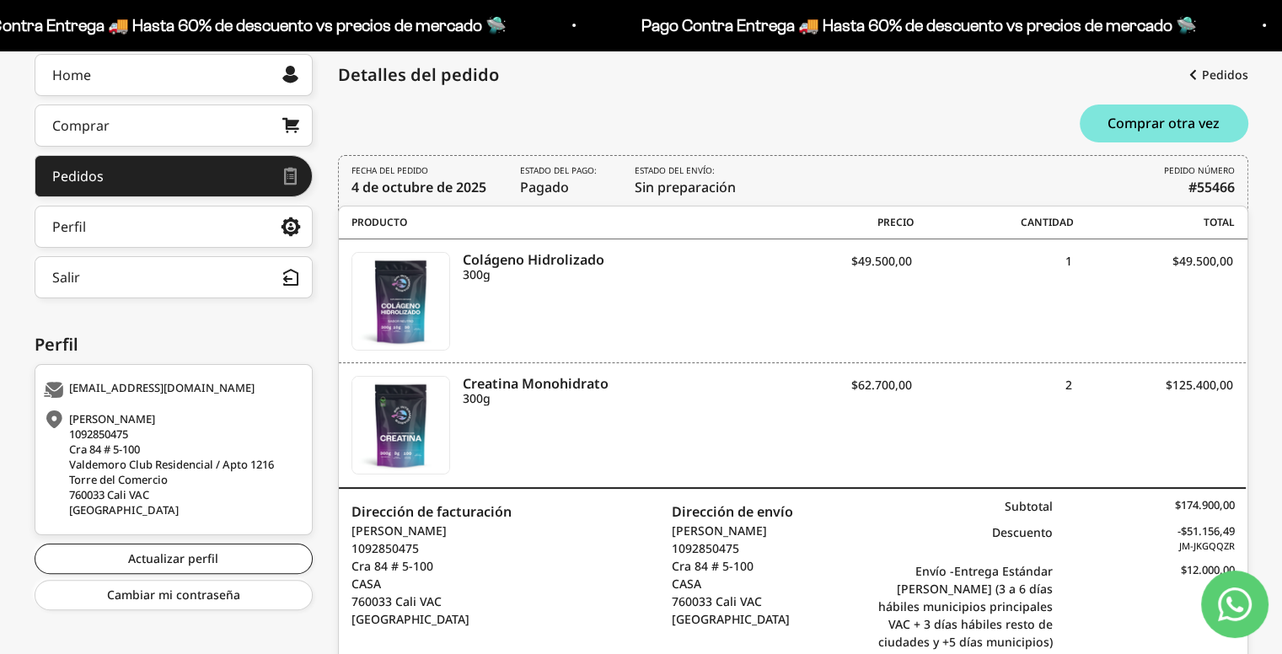
scroll to position [233, 0]
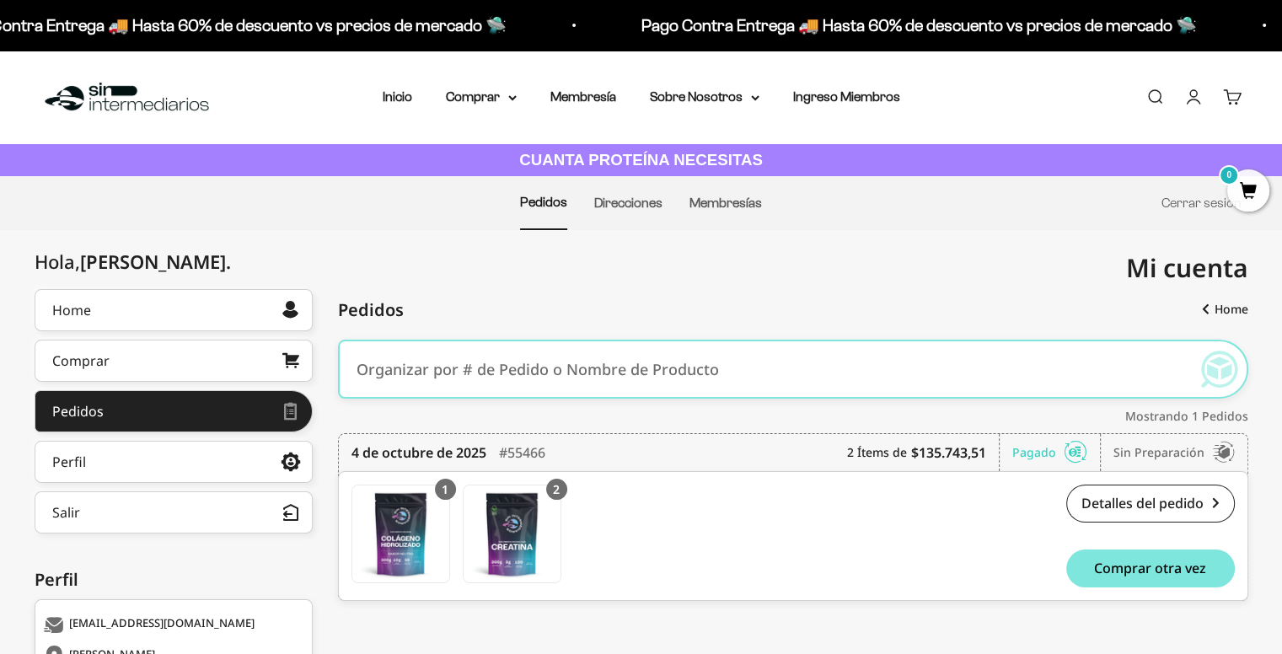
scroll to position [246, 0]
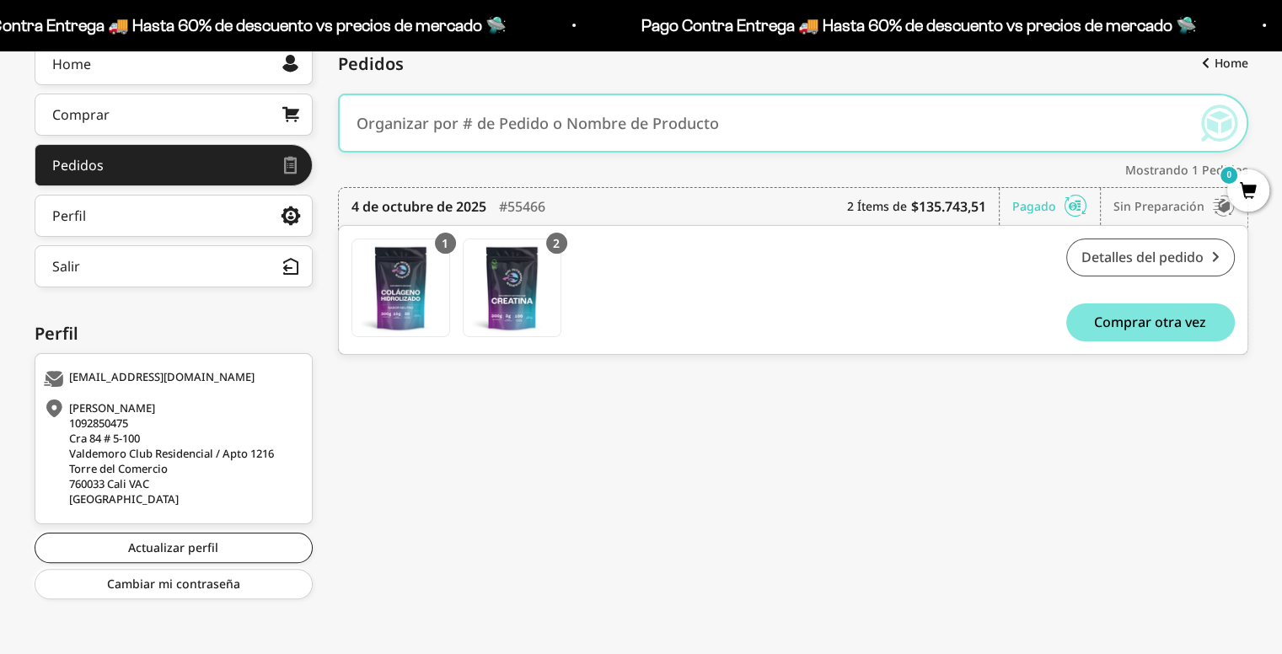
click at [1127, 263] on link "Detalles del pedido" at bounding box center [1151, 258] width 169 height 38
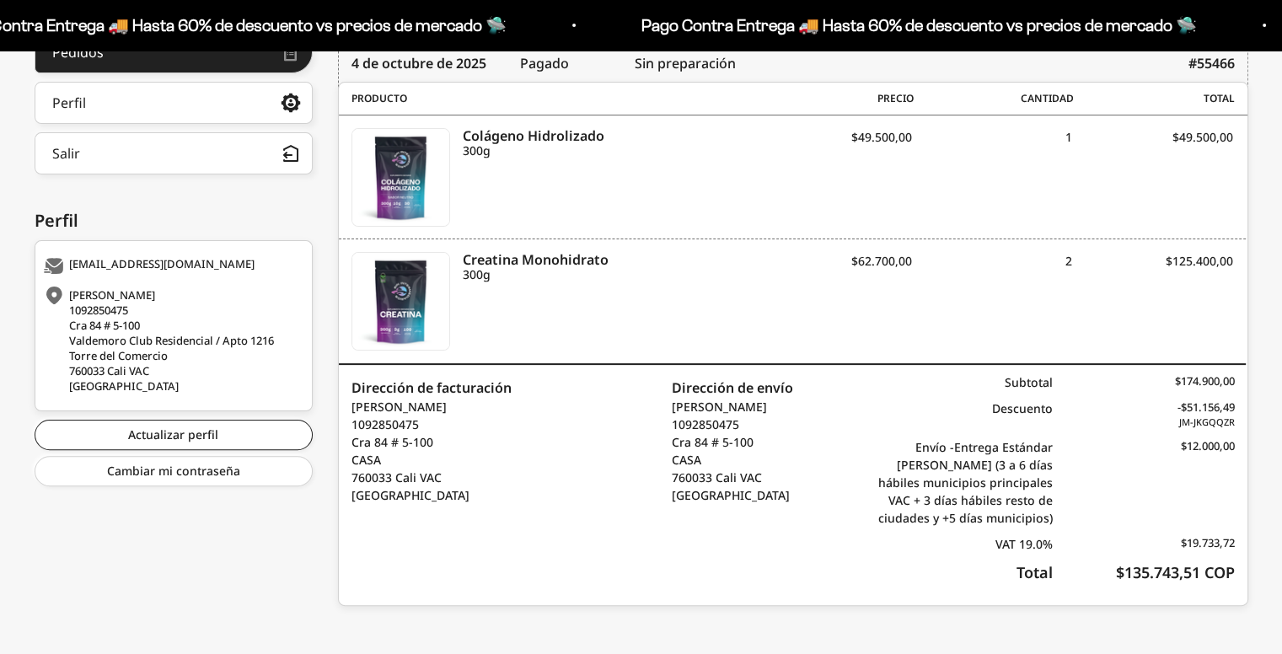
scroll to position [364, 0]
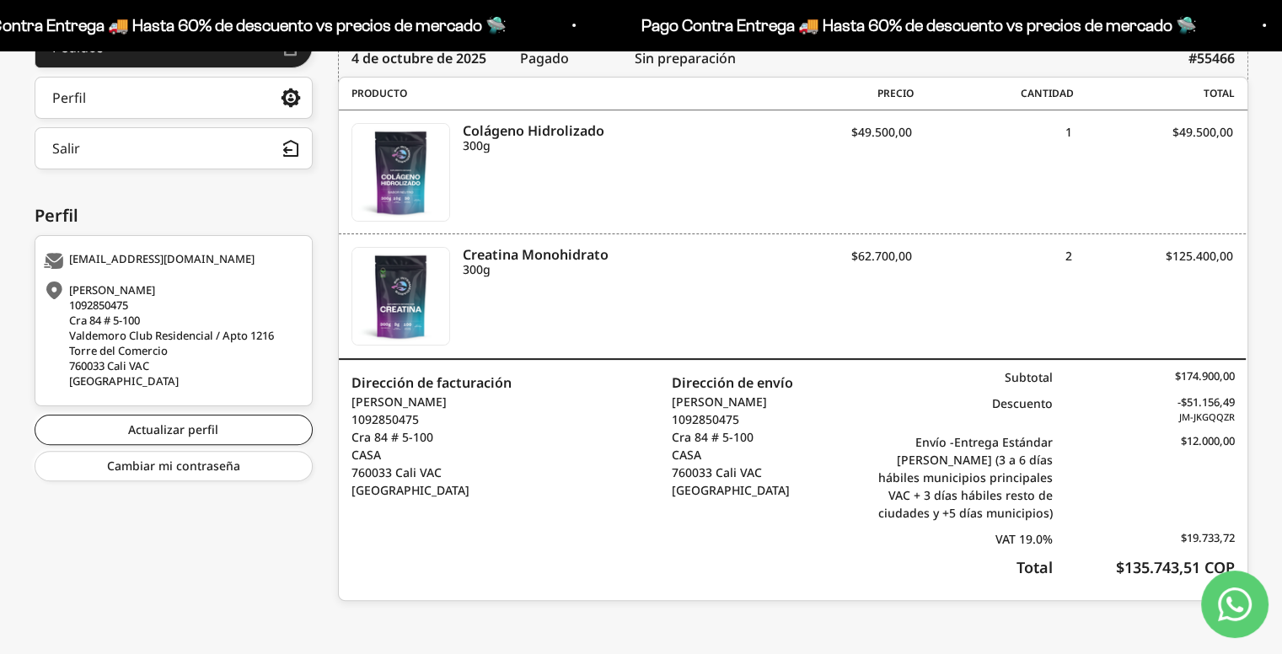
click at [178, 325] on div "Nicolás PARDO 1092850475 Cra 84 # 5-100 Valdemoro Club Residencial / Apto 1216 …" at bounding box center [171, 335] width 255 height 106
drag, startPoint x: 132, startPoint y: 385, endPoint x: 71, endPoint y: 283, distance: 118.7
click at [71, 283] on div "Nicolás PARDO 1092850475 Cra 84 # 5-100 Valdemoro Club Residencial / Apto 1216 …" at bounding box center [171, 335] width 255 height 106
click at [553, 240] on div "Creatina Monohidrato 300g PT01004 $62.700,00 2 $125.400,00" at bounding box center [792, 296] width 907 height 124
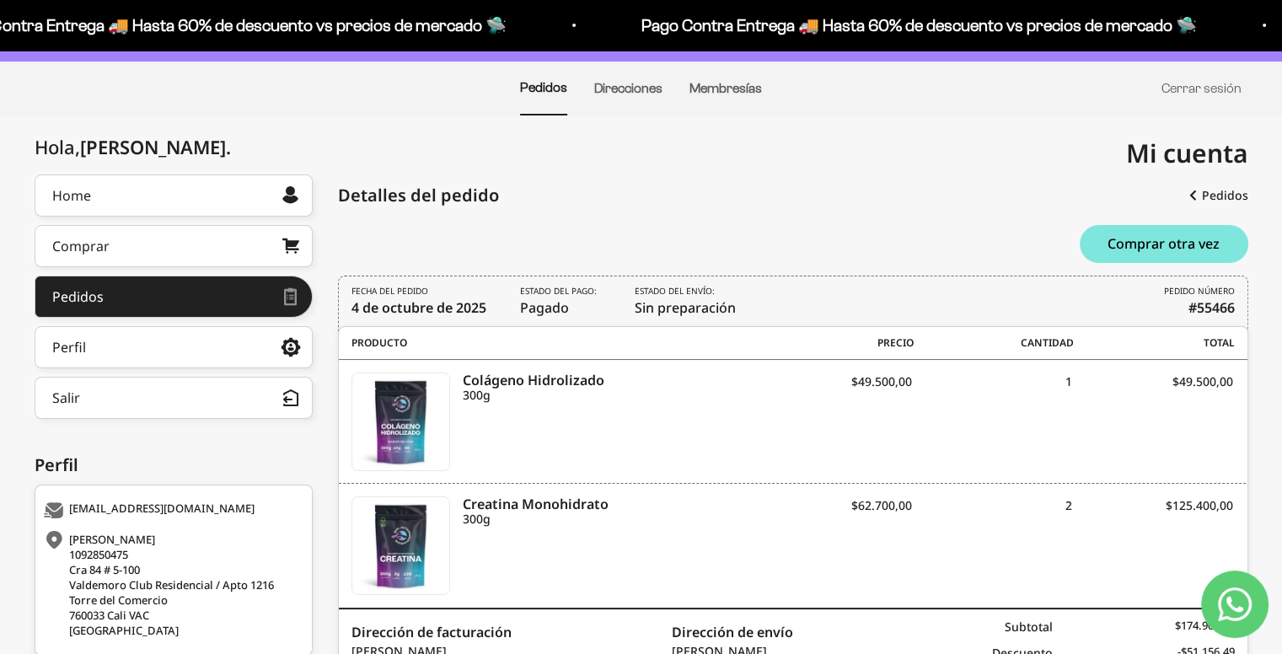
scroll to position [0, 0]
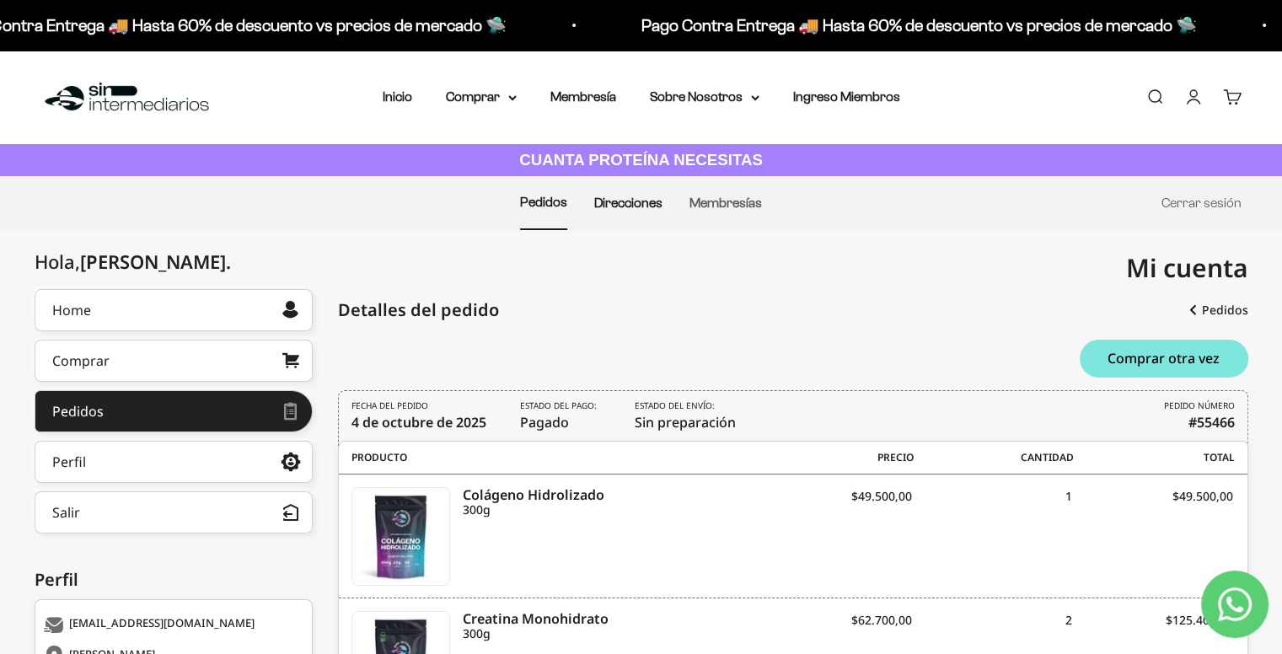
click at [631, 205] on link "Direcciones" at bounding box center [628, 203] width 68 height 14
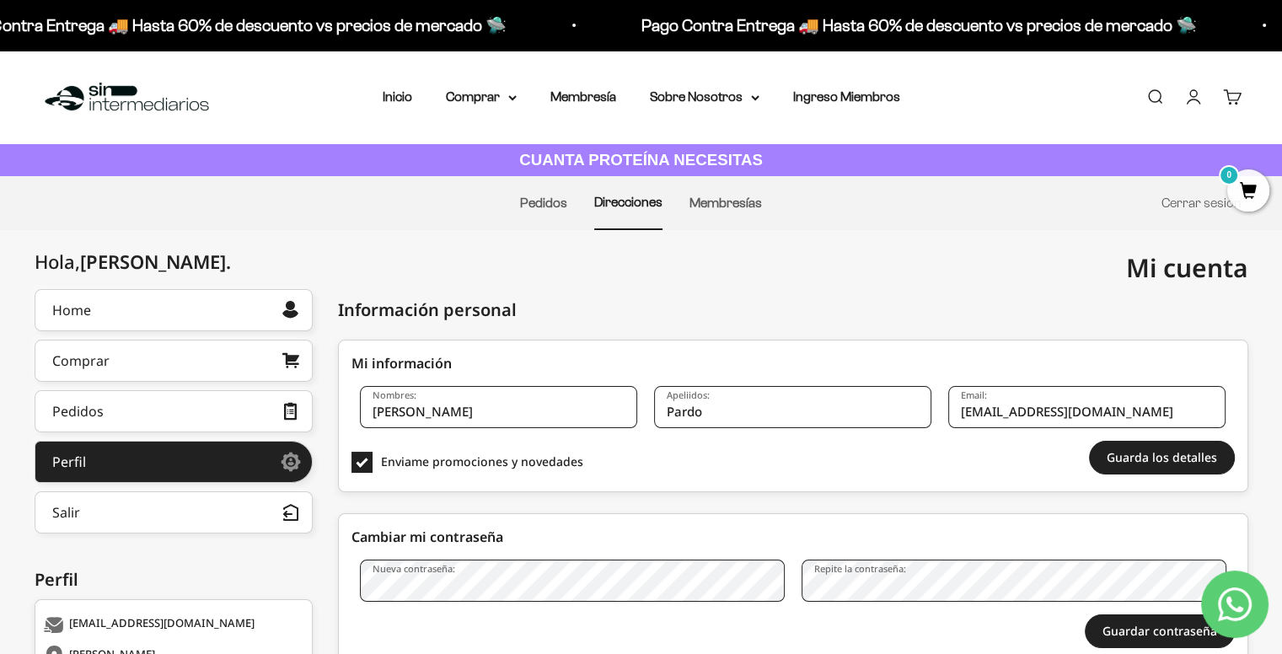
click at [544, 221] on li "Pedidos" at bounding box center [543, 203] width 47 height 52
click at [552, 209] on link "Pedidos" at bounding box center [543, 203] width 47 height 14
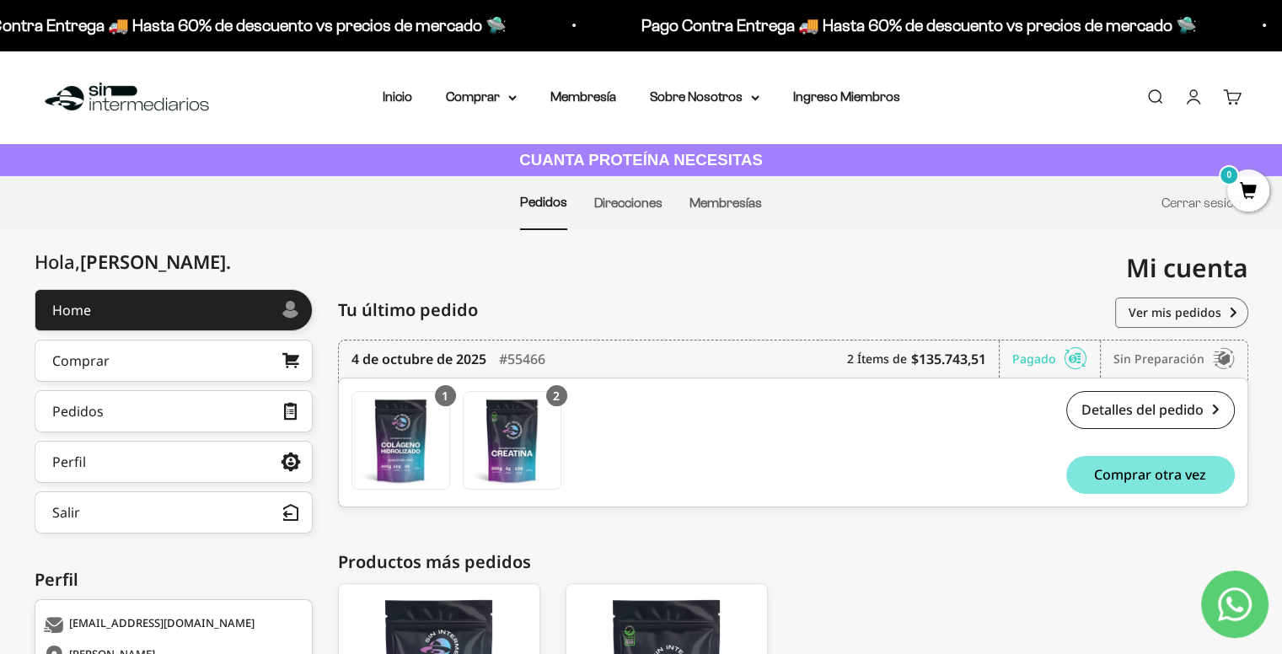
scroll to position [263, 0]
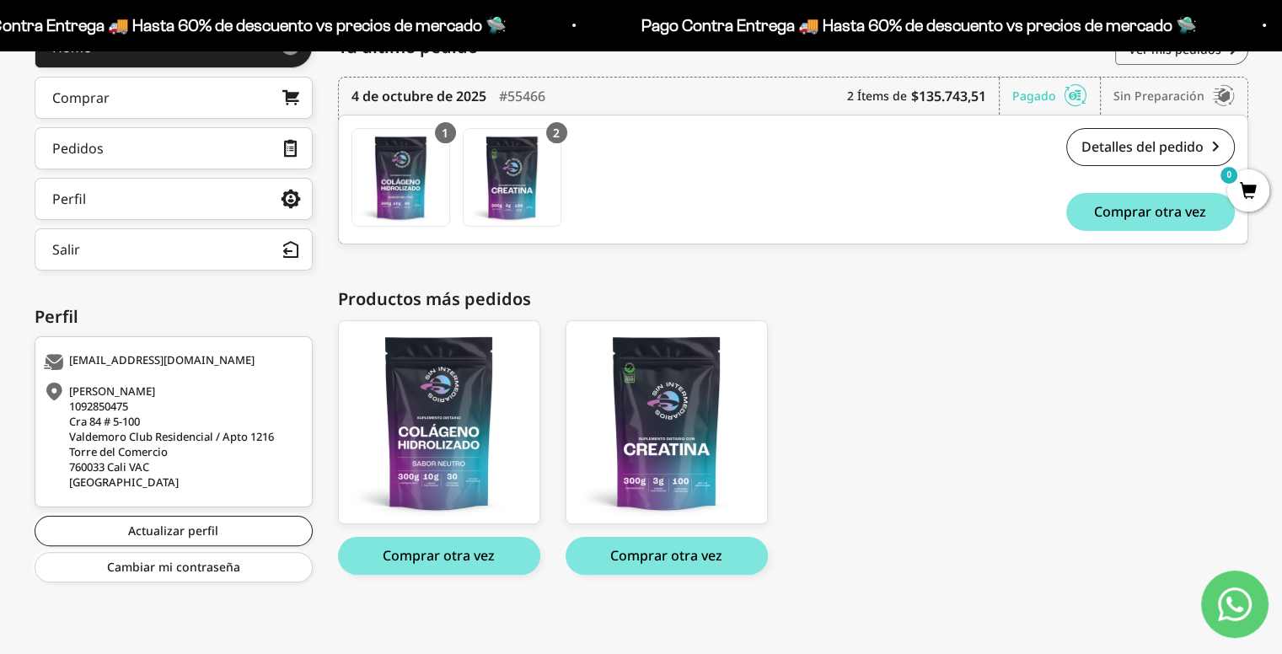
click at [1232, 617] on icon "Contact us on WhatsApp" at bounding box center [1235, 605] width 34 height 34
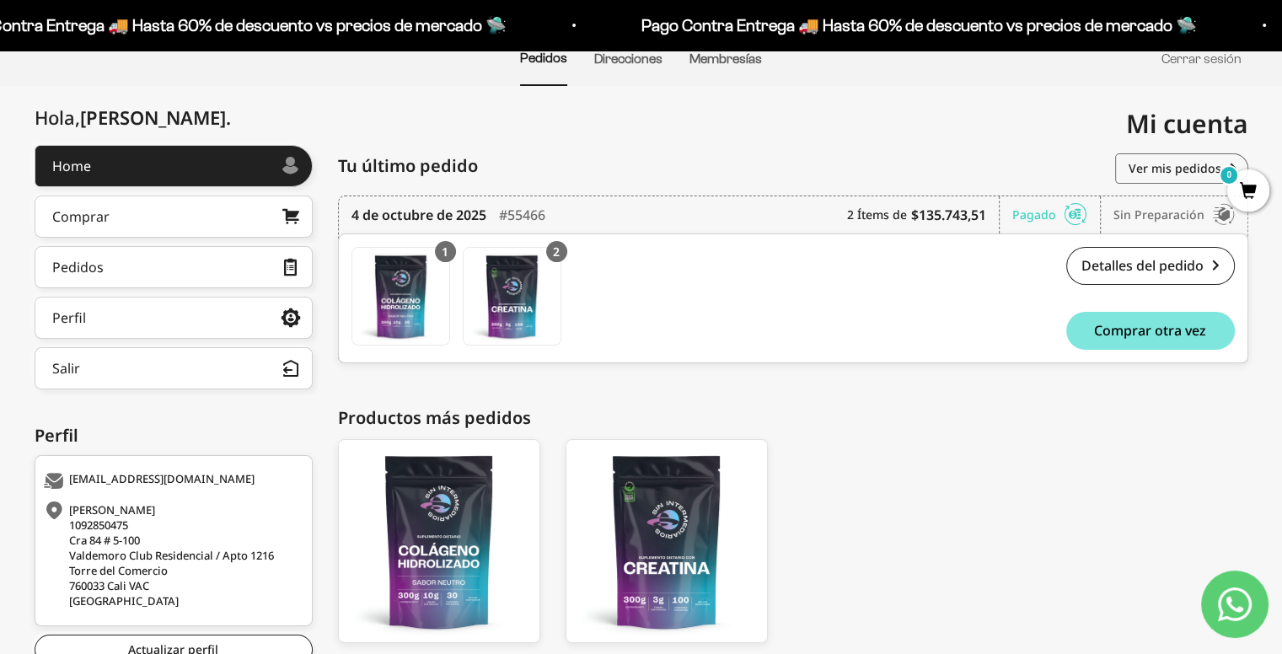
scroll to position [140, 0]
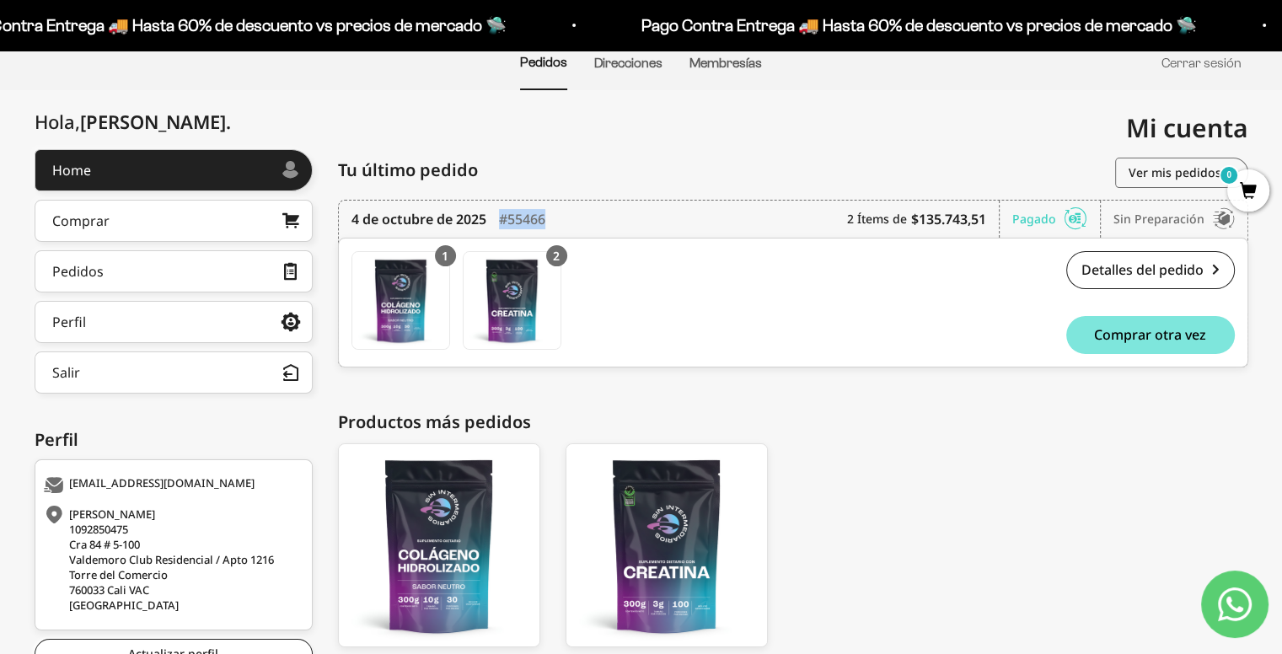
drag, startPoint x: 555, startPoint y: 222, endPoint x: 503, endPoint y: 218, distance: 52.4
click at [503, 218] on div "4 de octubre de 2025 #55466 2 Ítems de $135.743,51 Pagado Sin preparación" at bounding box center [794, 219] width 884 height 37
copy div "#55466"
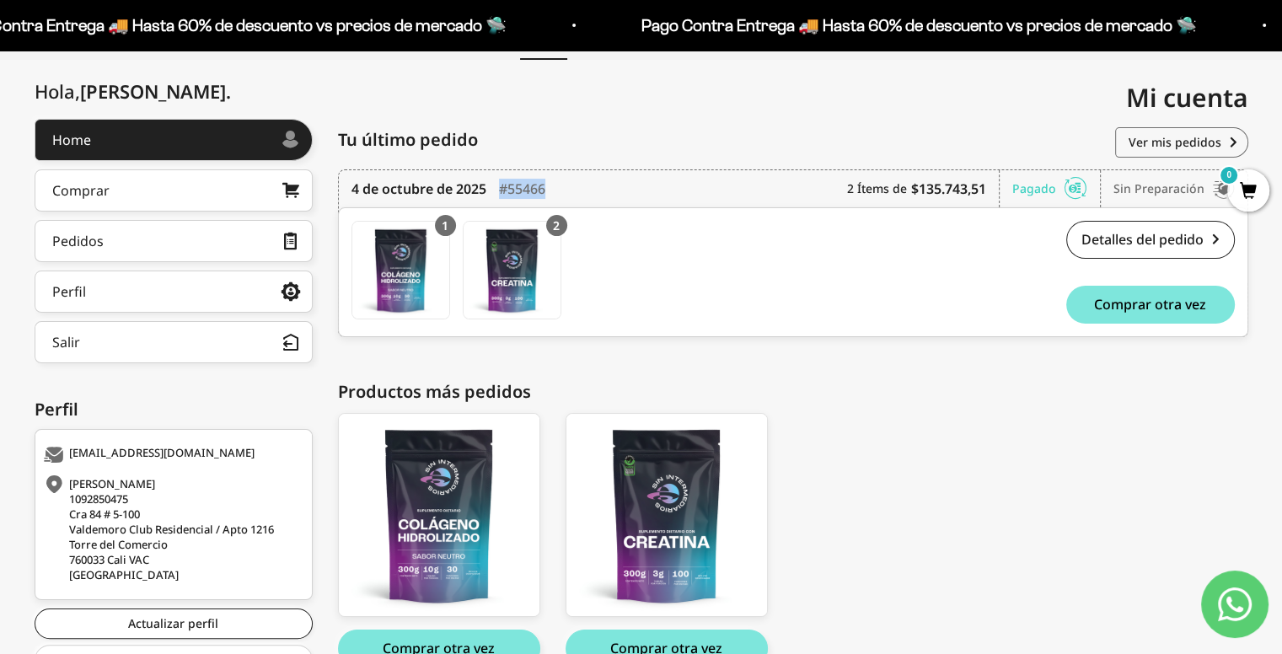
scroll to position [171, 0]
click at [800, 431] on div "Colágeno Hidrolizado - 300g Colágeno Hidrolizado - 300g $49,500.00 Comprar otra…" at bounding box center [785, 539] width 894 height 255
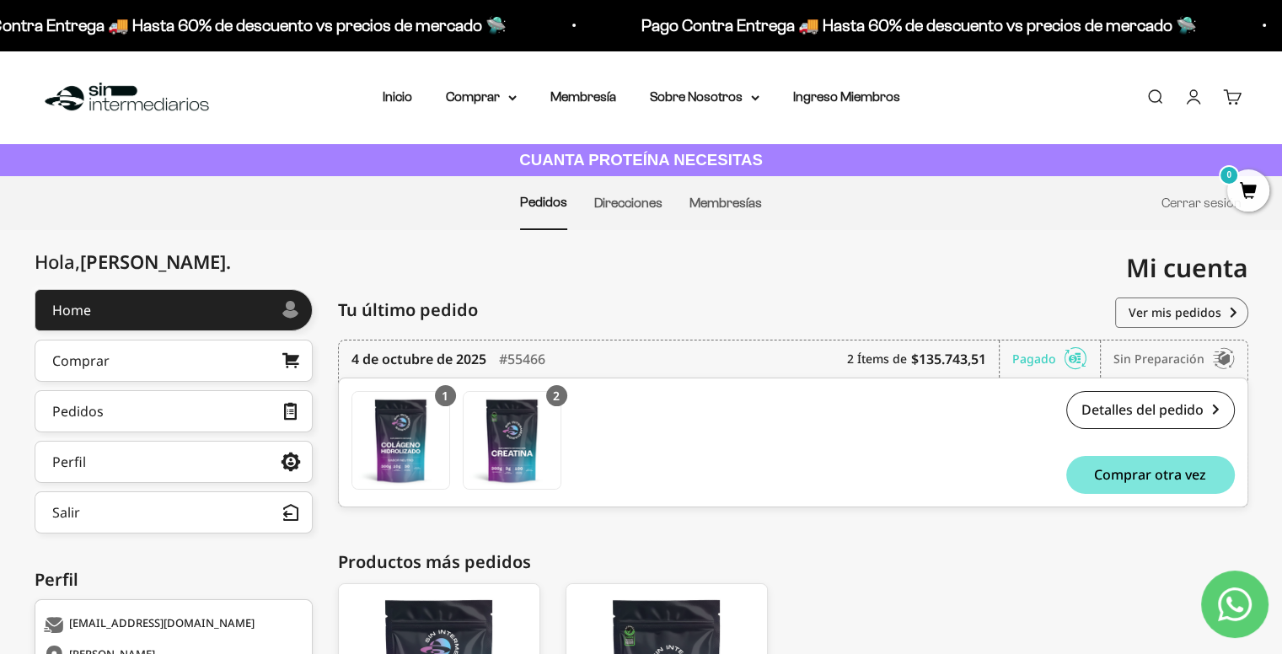
click at [88, 86] on img at bounding box center [126, 97] width 173 height 36
